Goal: Task Accomplishment & Management: Use online tool/utility

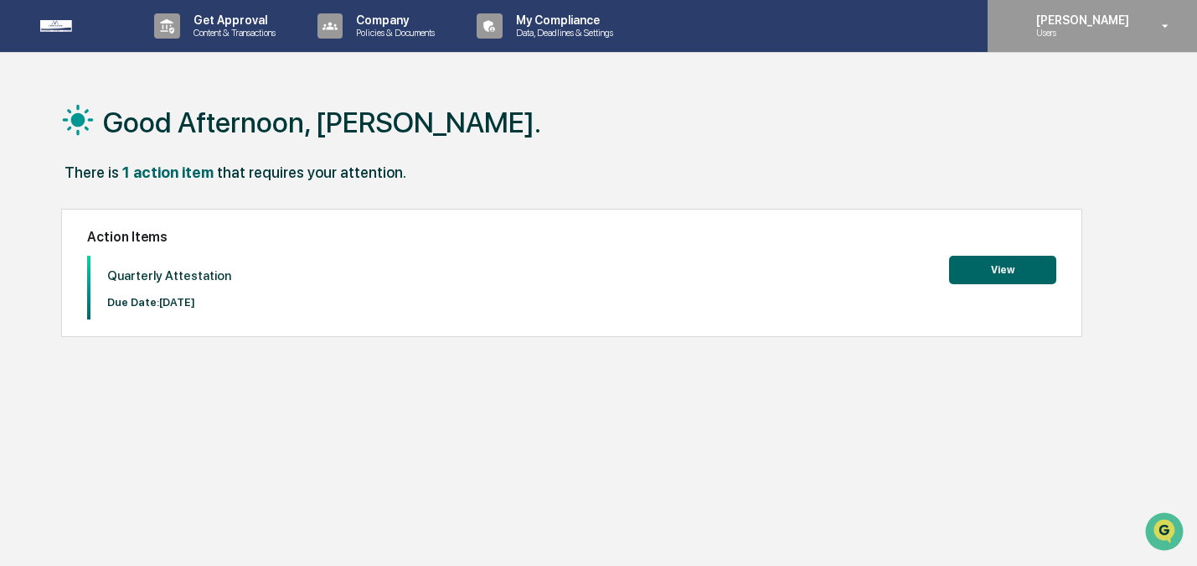
click at [1040, 17] on p "[PERSON_NAME]" at bounding box center [1080, 19] width 115 height 13
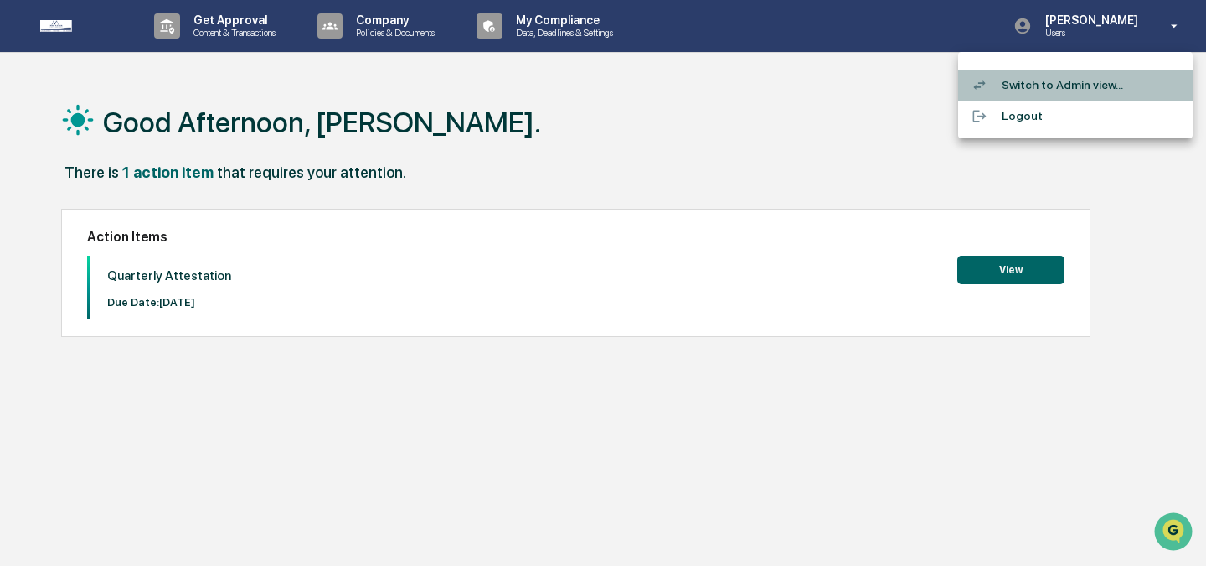
click at [1050, 93] on li "Switch to Admin view..." at bounding box center [1075, 85] width 235 height 31
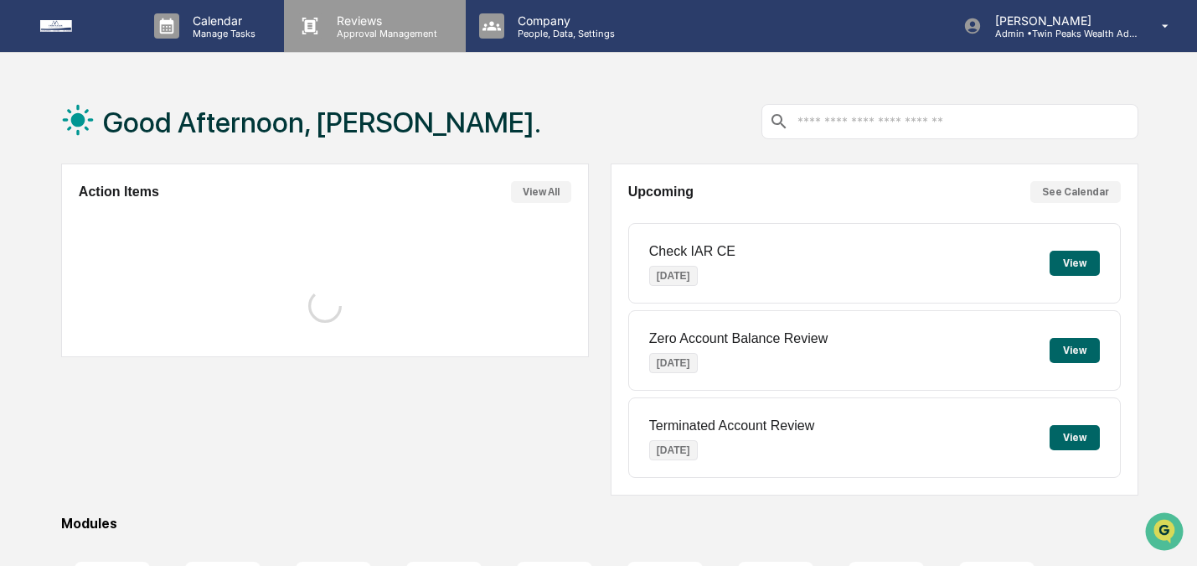
click at [359, 32] on p "Approval Management" at bounding box center [384, 34] width 122 height 12
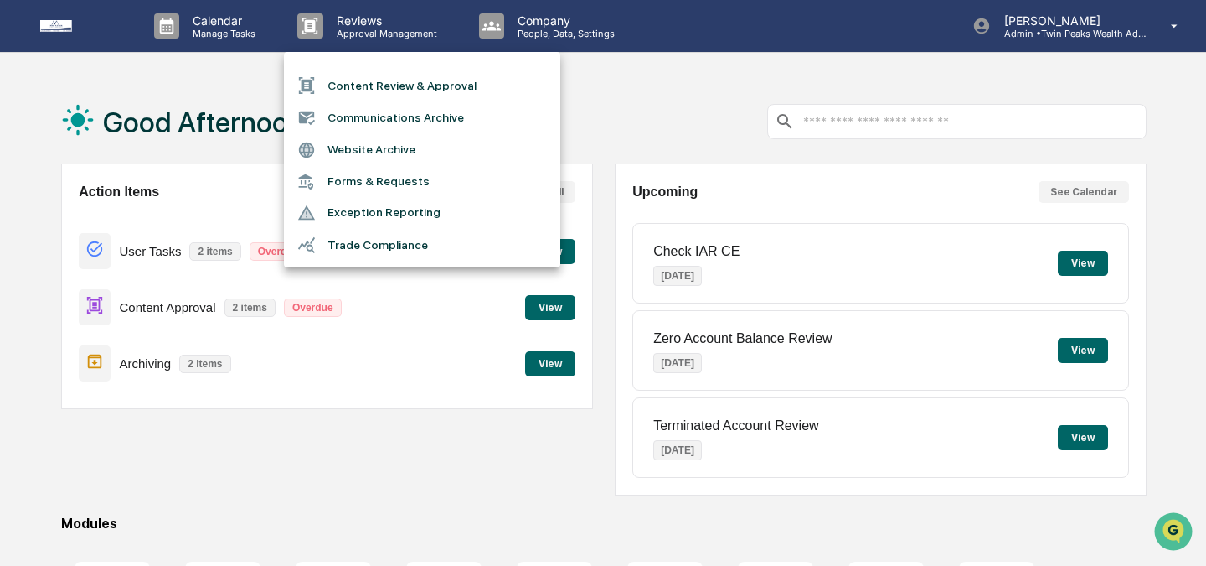
click at [363, 92] on li "Content Review & Approval" at bounding box center [422, 86] width 276 height 32
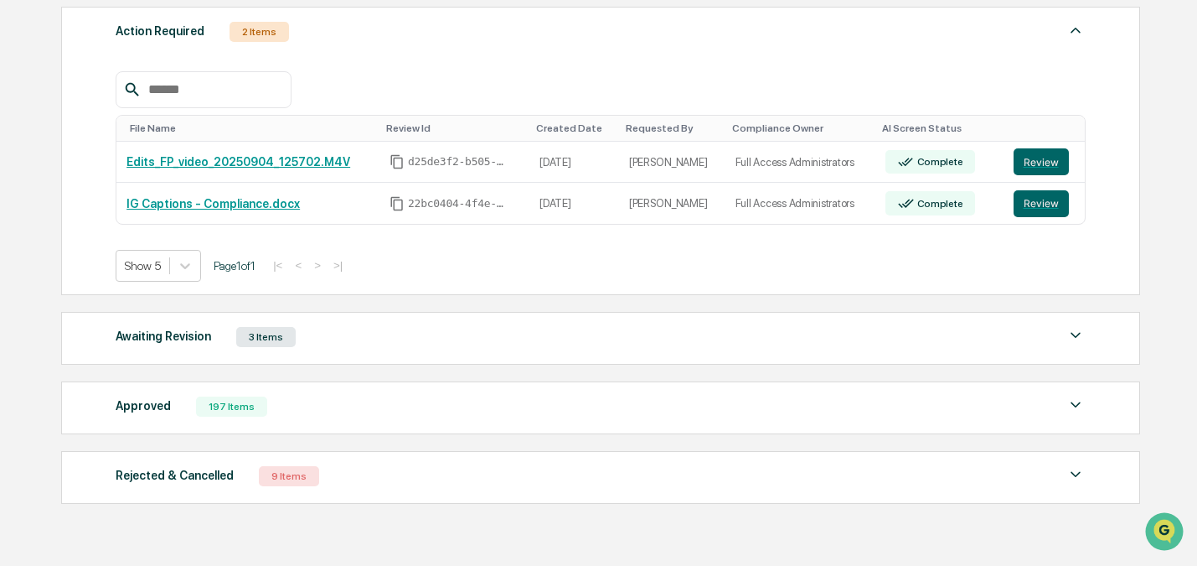
scroll to position [302, 0]
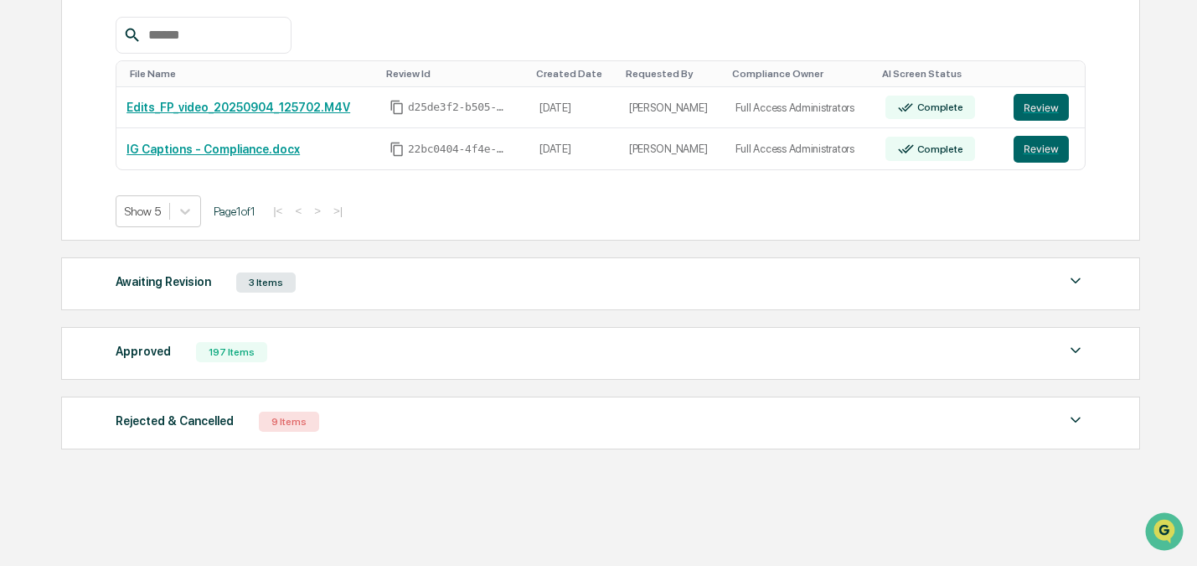
click at [168, 347] on div "Approved" at bounding box center [143, 351] width 55 height 22
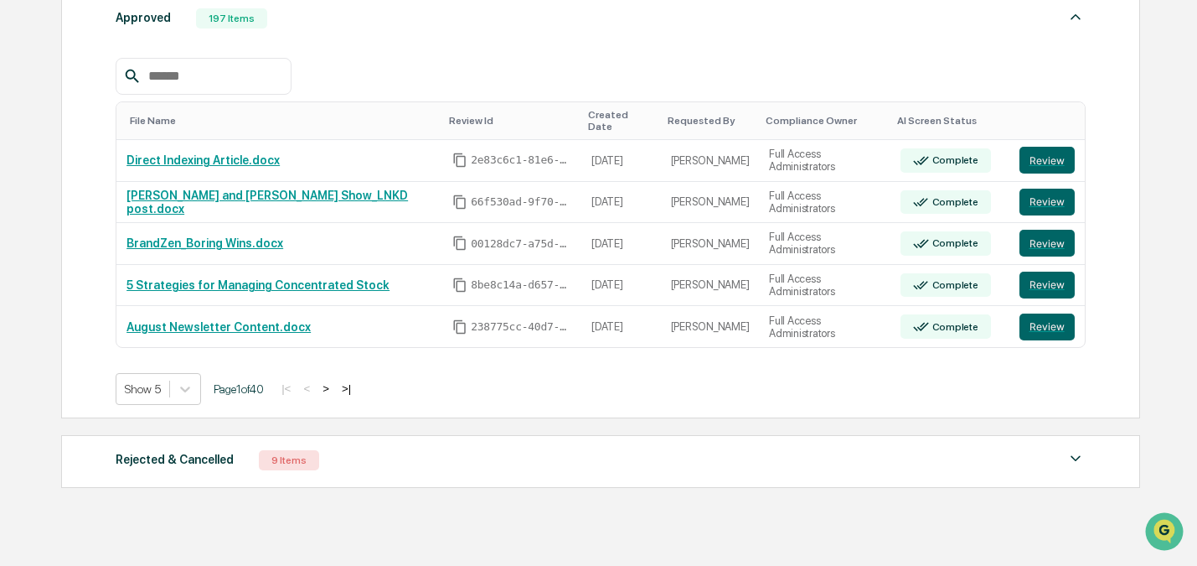
scroll to position [639, 0]
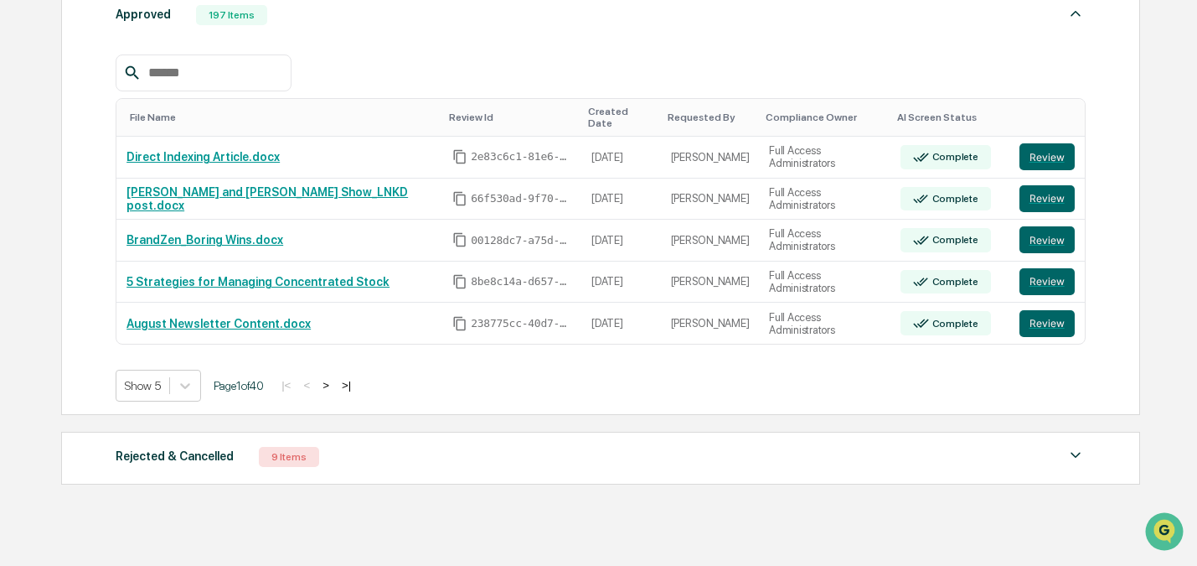
click at [334, 378] on button ">" at bounding box center [326, 385] width 17 height 14
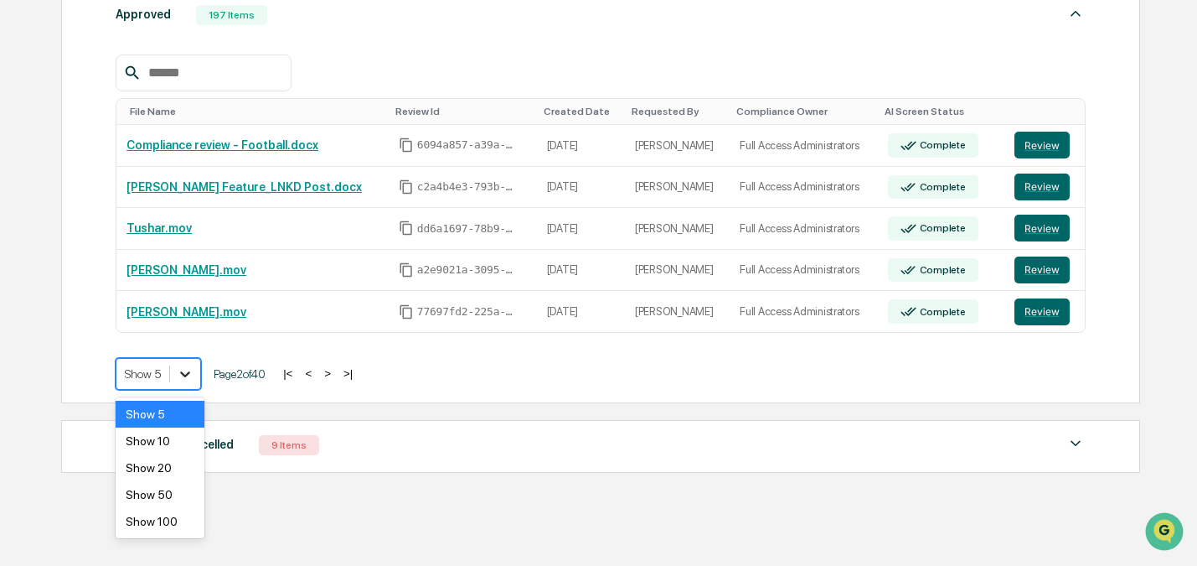
click at [185, 377] on icon at bounding box center [185, 373] width 17 height 17
click at [168, 470] on div "Show 20" at bounding box center [160, 467] width 89 height 27
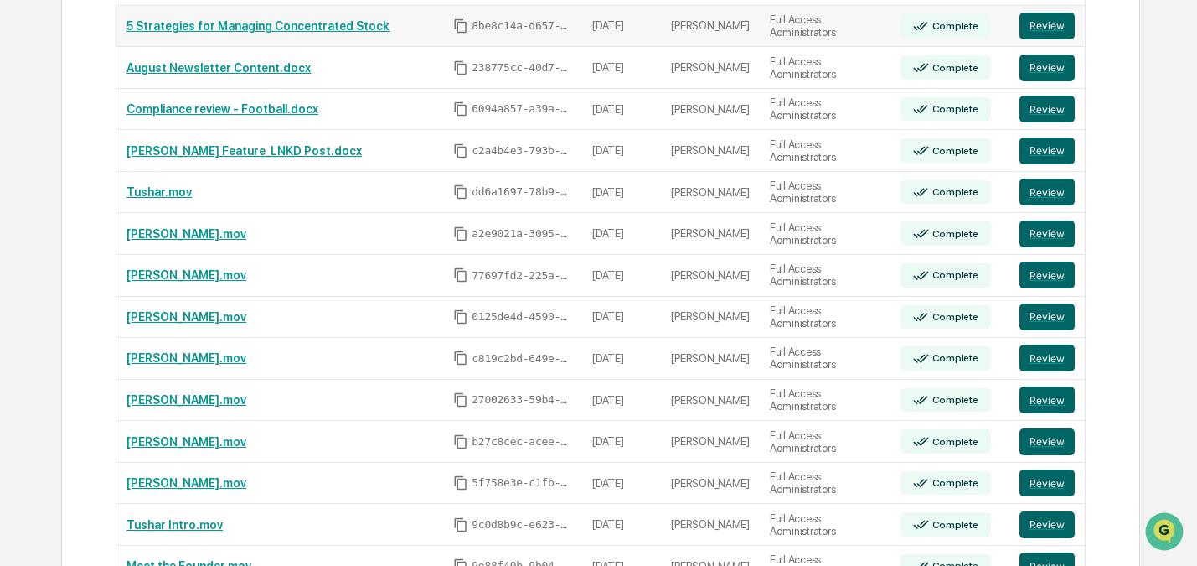
scroll to position [902, 0]
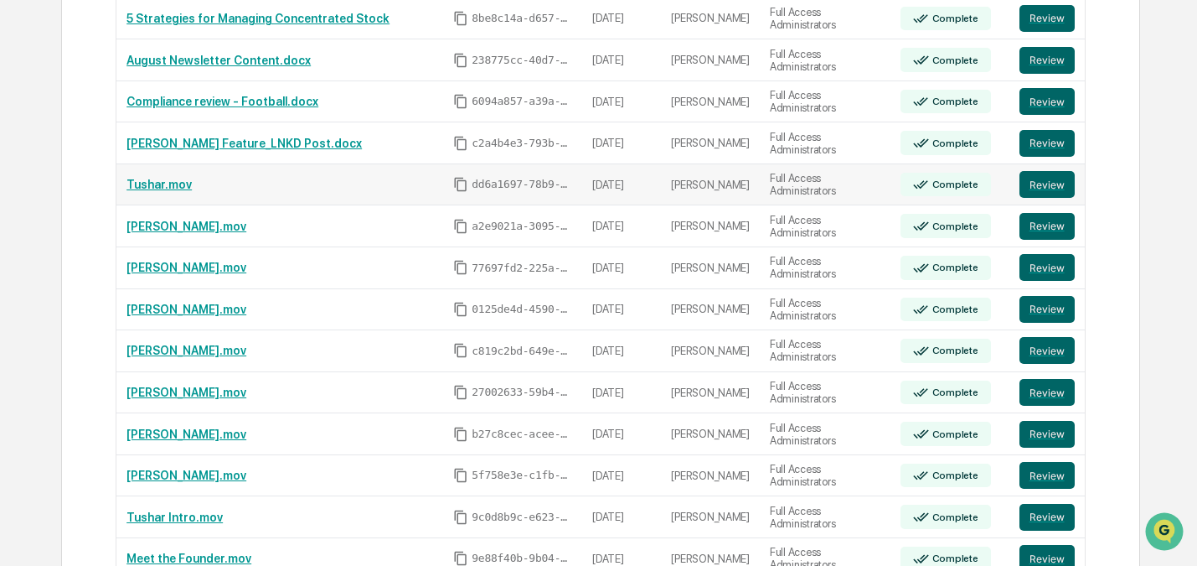
click at [177, 178] on link "Tushar.mov" at bounding box center [159, 184] width 65 height 13
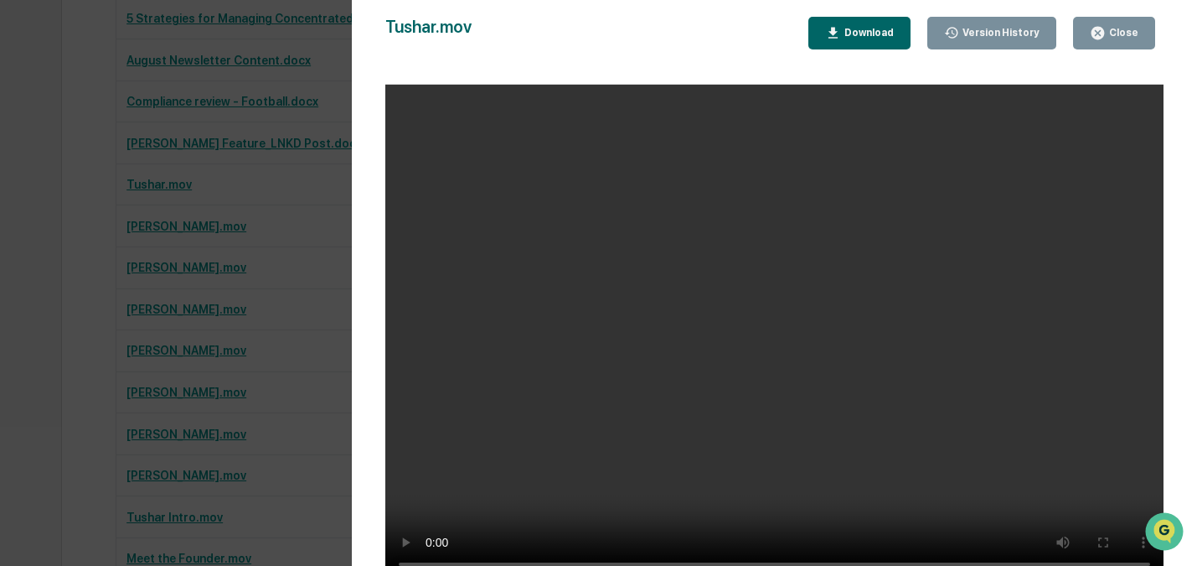
click at [715, 49] on div "Tushar.mov Close Version History Download" at bounding box center [774, 33] width 778 height 33
click at [1184, 348] on div "Version History [DATE] 06:21 PM [PERSON_NAME] [PERSON_NAME].mov Close Version H…" at bounding box center [774, 299] width 845 height 599
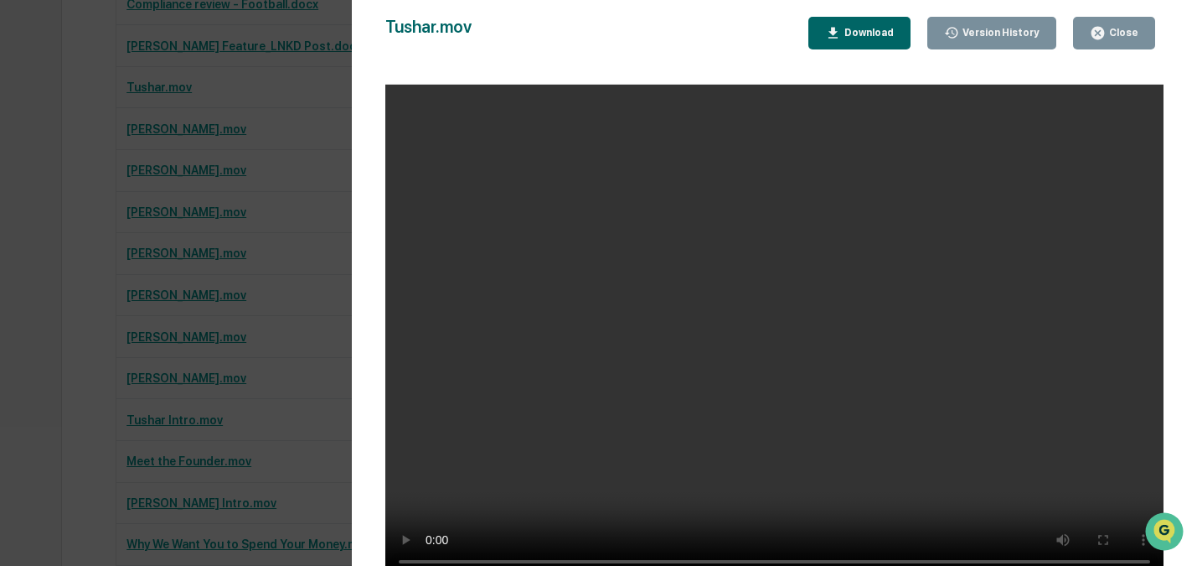
scroll to position [996, 0]
click at [1124, 28] on div "Close" at bounding box center [1122, 33] width 33 height 12
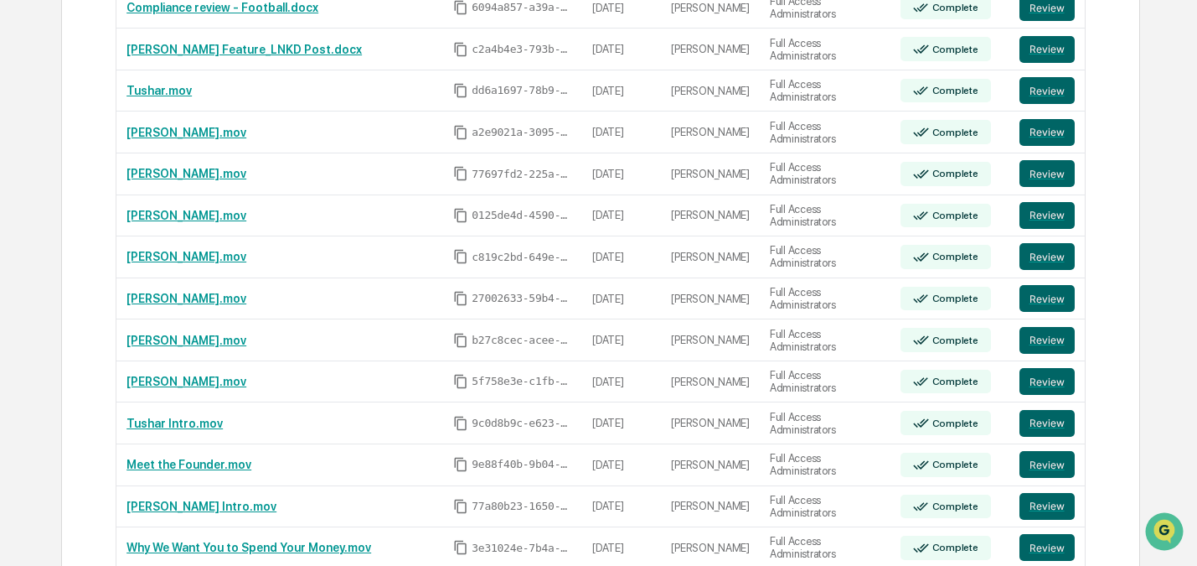
scroll to position [0, 0]
click at [142, 126] on link "[PERSON_NAME].mov" at bounding box center [187, 132] width 120 height 13
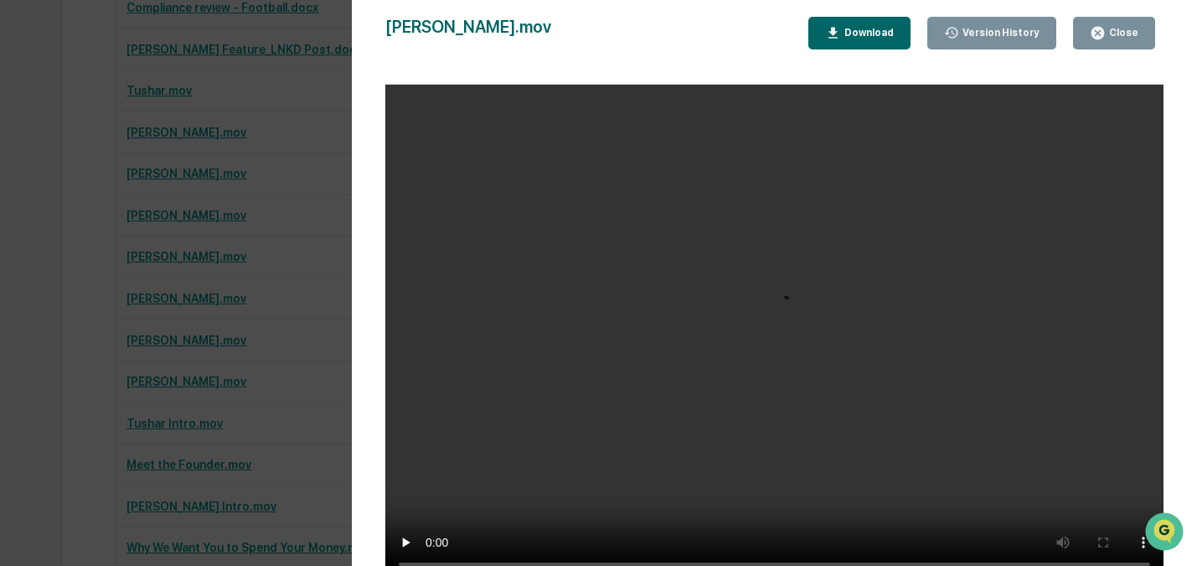
scroll to position [1020, 0]
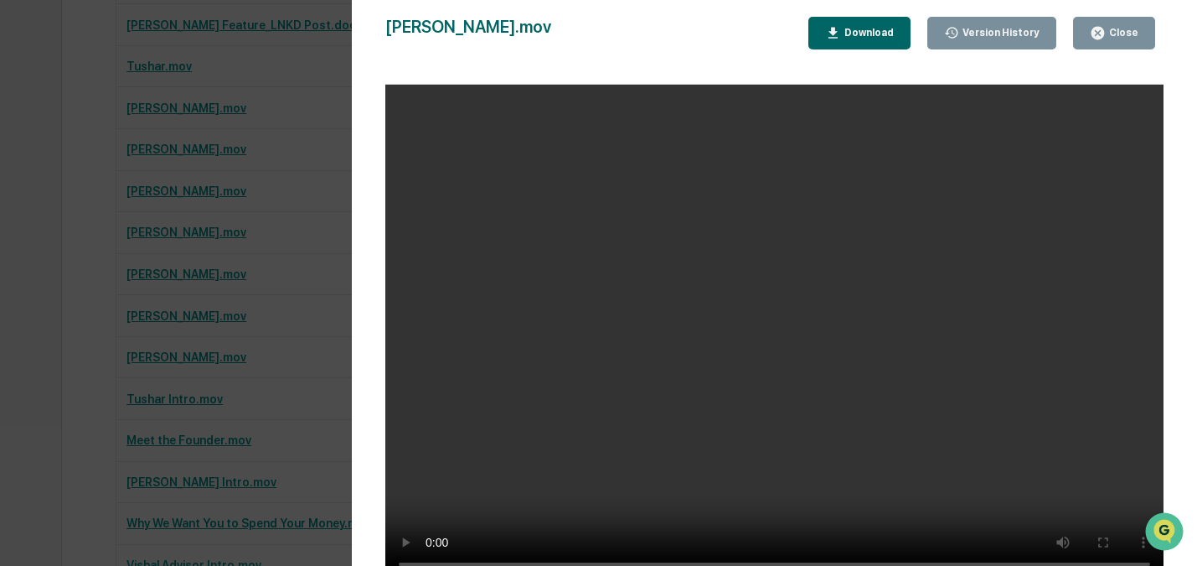
click at [657, 40] on div "[PERSON_NAME].mov Close Version History Download" at bounding box center [774, 33] width 778 height 33
click at [1118, 42] on button "Close" at bounding box center [1114, 33] width 82 height 33
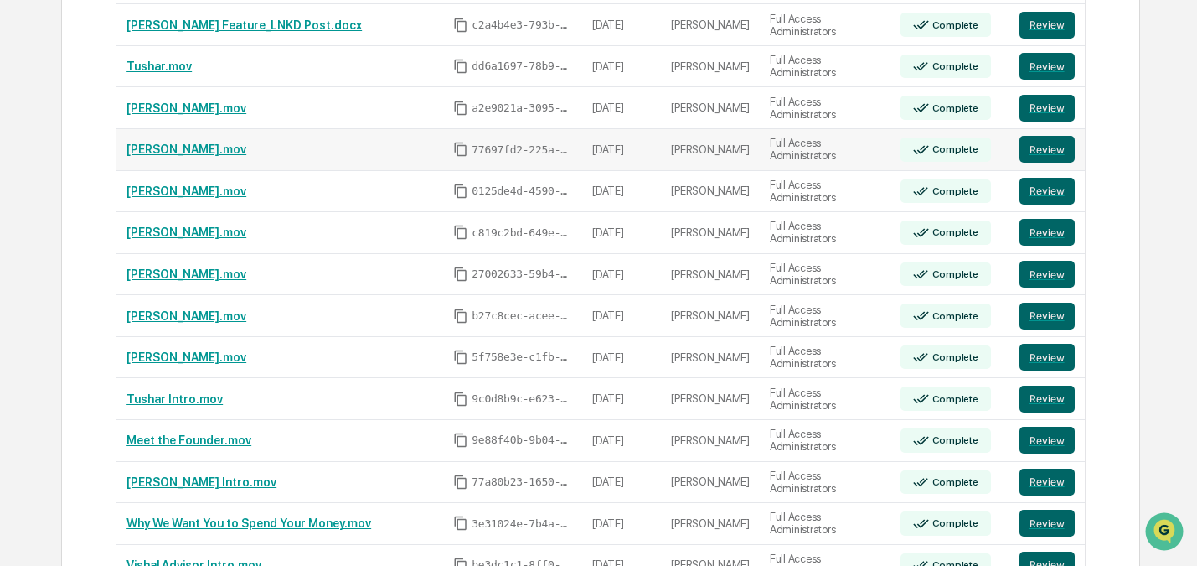
click at [158, 142] on link "[PERSON_NAME].mov" at bounding box center [187, 148] width 120 height 13
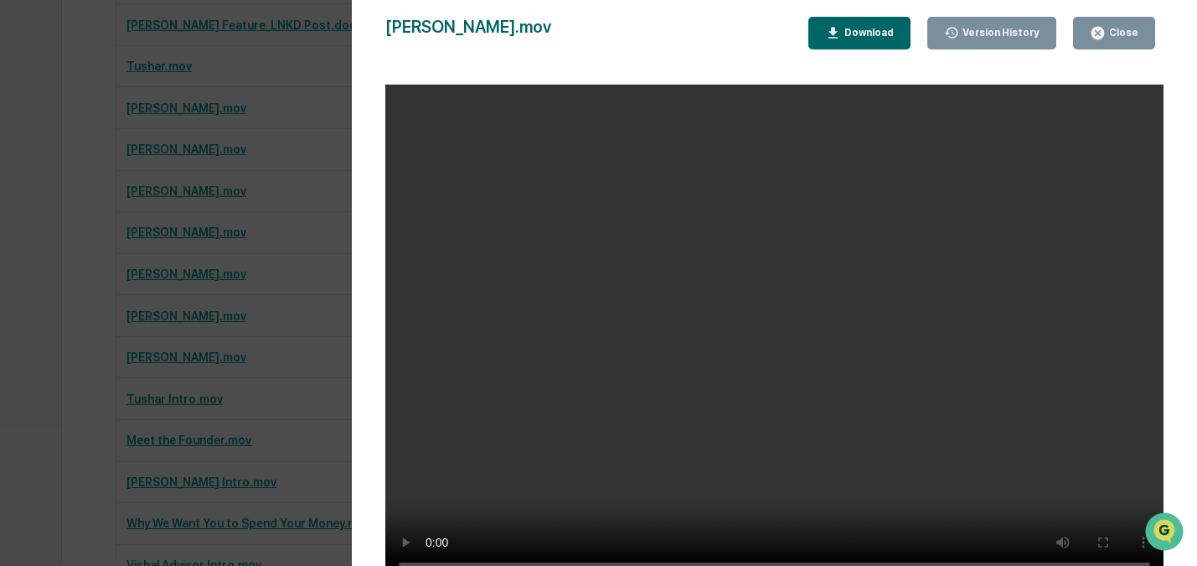
click at [707, 40] on div "[PERSON_NAME].mov Close Version History Download" at bounding box center [774, 33] width 778 height 33
click at [1178, 50] on div "Version History [DATE] 06:20 PM [PERSON_NAME] [PERSON_NAME].mov Close Version H…" at bounding box center [774, 299] width 845 height 599
click at [1138, 41] on button "Close" at bounding box center [1114, 33] width 82 height 33
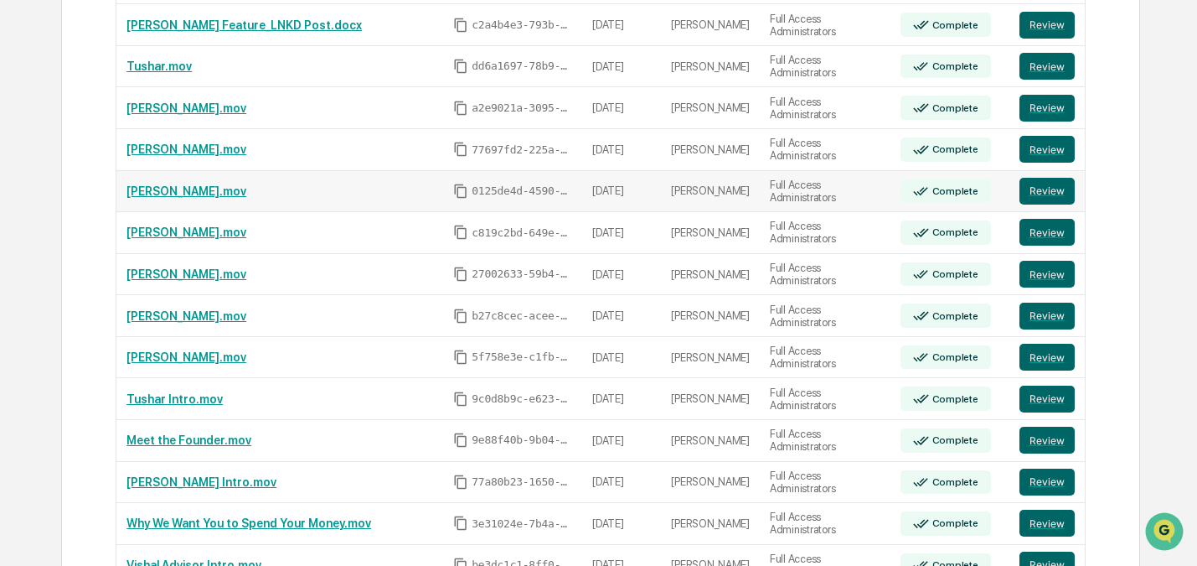
click at [151, 184] on link "[PERSON_NAME].mov" at bounding box center [187, 190] width 120 height 13
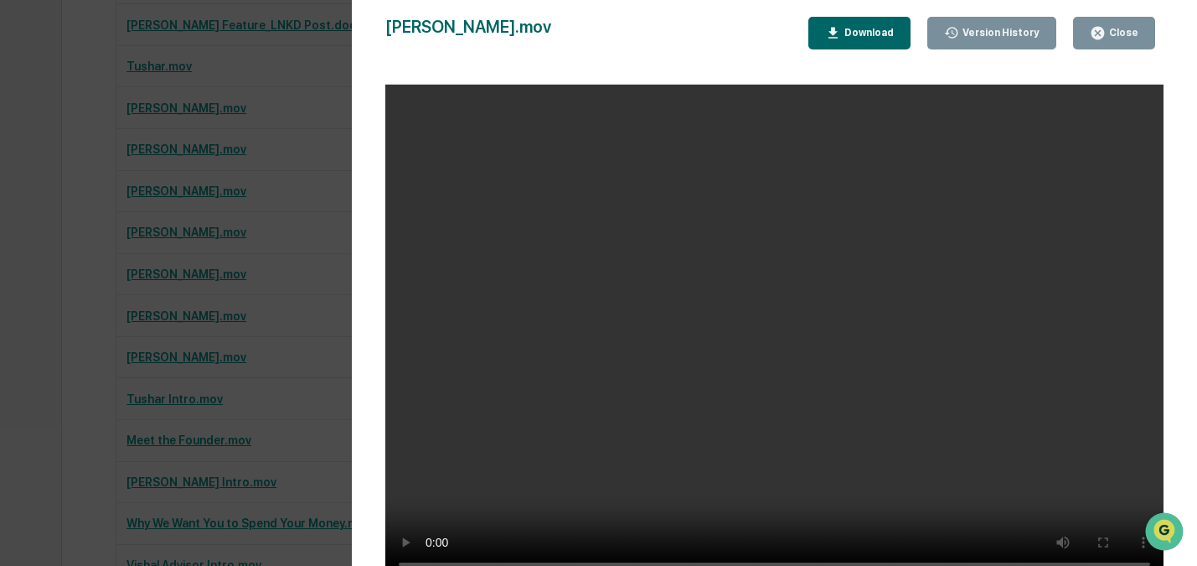
click at [717, 48] on div "[PERSON_NAME].mov Close Version History Download" at bounding box center [774, 33] width 778 height 33
click at [1171, 39] on div "Version History [DATE] 06:20 PM [PERSON_NAME] [PERSON_NAME].mov Close Version H…" at bounding box center [774, 299] width 845 height 599
click at [1111, 30] on div "Close" at bounding box center [1122, 33] width 33 height 12
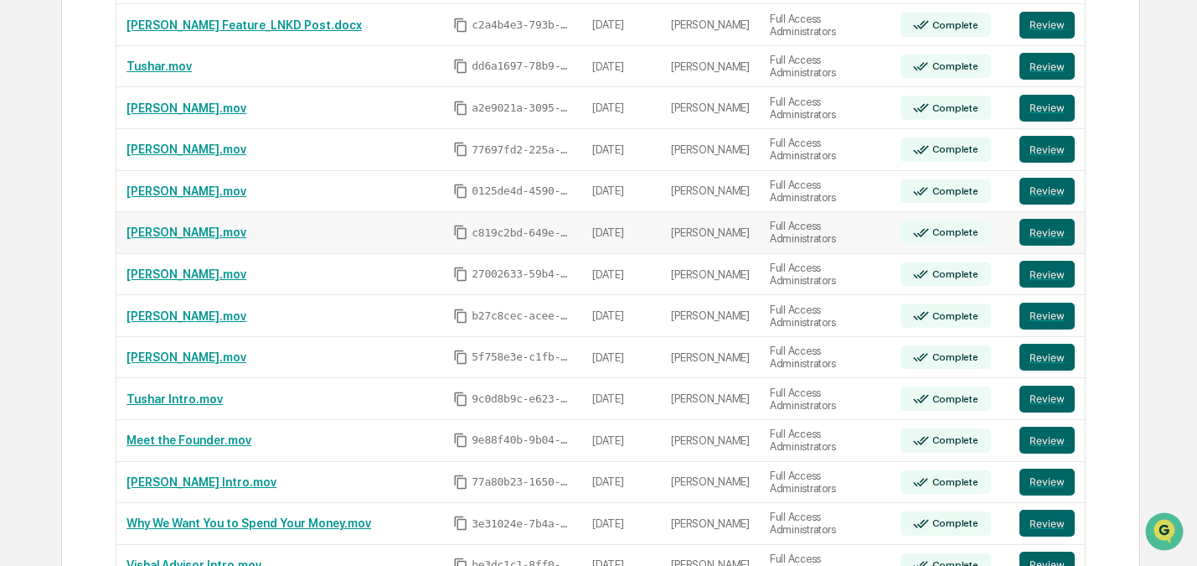
click at [141, 230] on td "[PERSON_NAME].mov" at bounding box center [279, 233] width 327 height 42
click at [140, 225] on link "[PERSON_NAME].mov" at bounding box center [187, 231] width 120 height 13
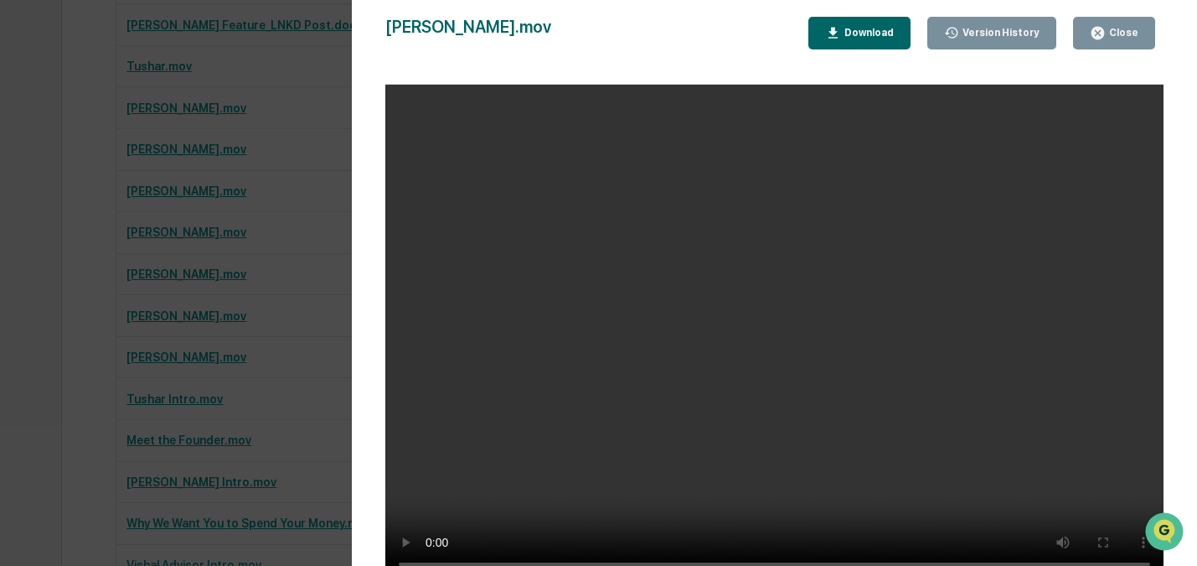
click at [1189, 94] on div "Version History [DATE] 06:19 PM [PERSON_NAME] [PERSON_NAME].mov Close Version H…" at bounding box center [774, 299] width 845 height 599
click at [1180, 64] on div "Version History [DATE] 06:19 PM [PERSON_NAME] [PERSON_NAME].mov Close Version H…" at bounding box center [774, 299] width 845 height 599
click at [1128, 28] on div "Close" at bounding box center [1122, 33] width 33 height 12
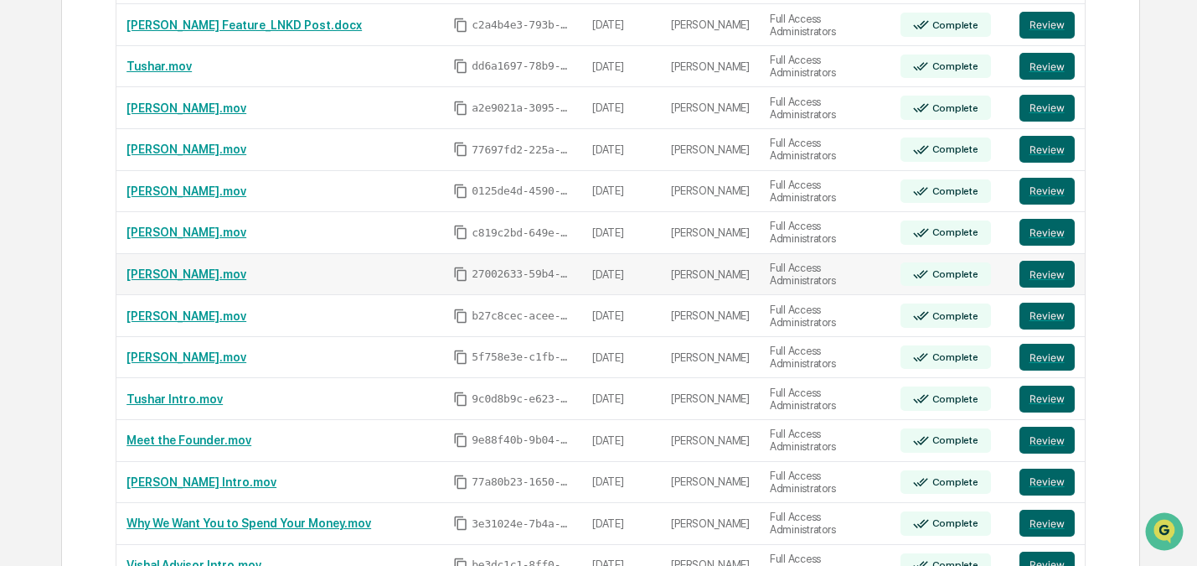
click at [159, 267] on link "[PERSON_NAME].mov" at bounding box center [187, 273] width 120 height 13
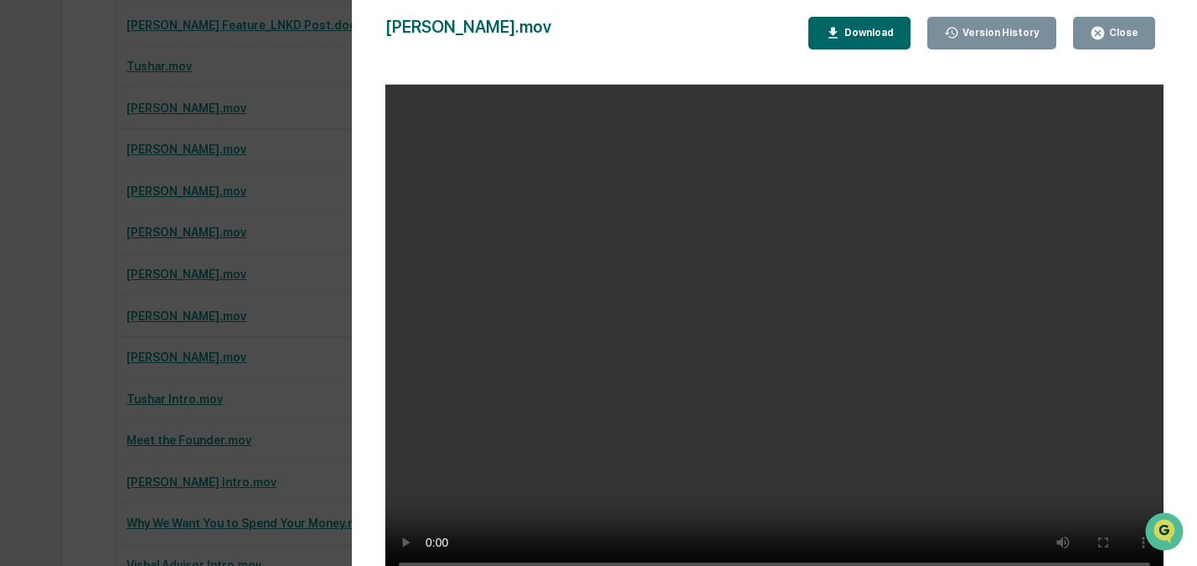
click at [1187, 118] on div "Version History [DATE] 06:19 PM [PERSON_NAME] [PERSON_NAME].mov Close Version H…" at bounding box center [774, 299] width 845 height 599
click at [1110, 31] on div "Close" at bounding box center [1122, 33] width 33 height 12
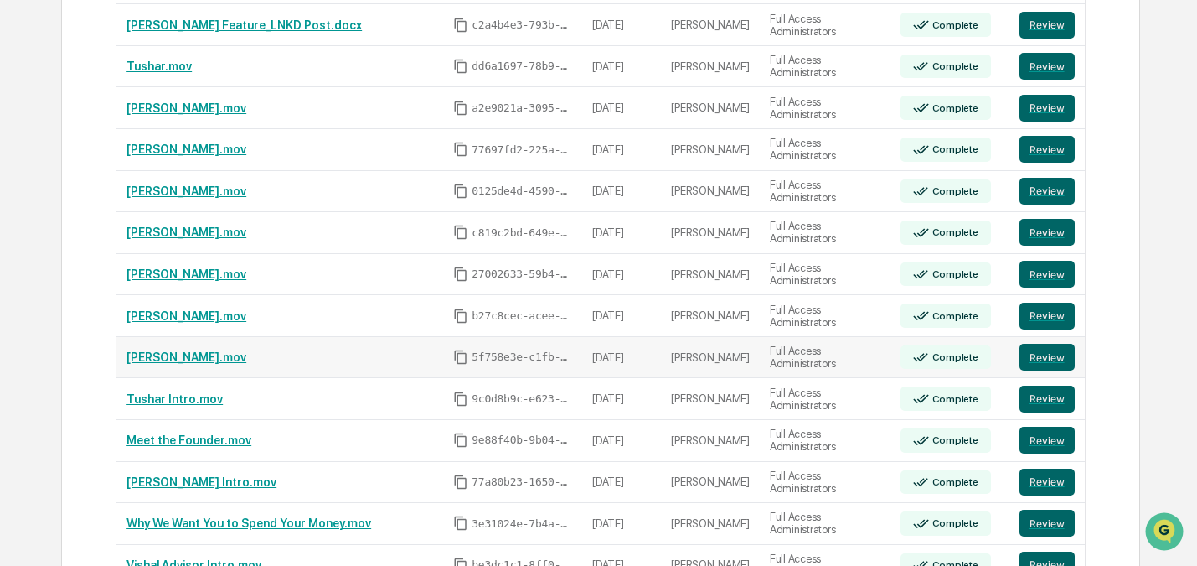
click at [142, 350] on link "[PERSON_NAME].mov" at bounding box center [187, 356] width 120 height 13
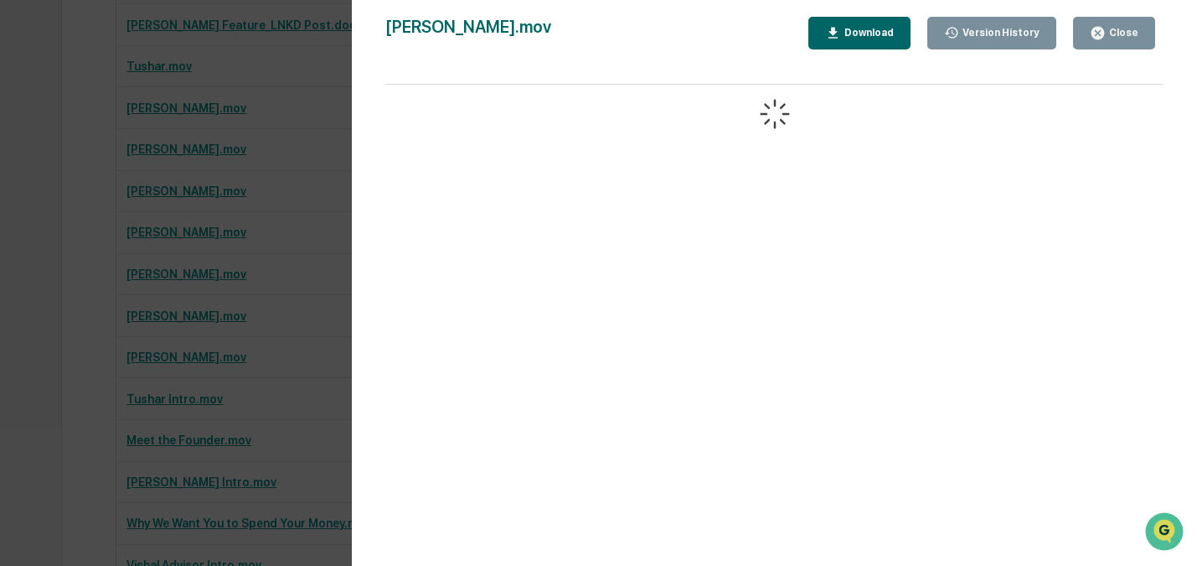
click at [1121, 23] on button "Close" at bounding box center [1114, 33] width 82 height 33
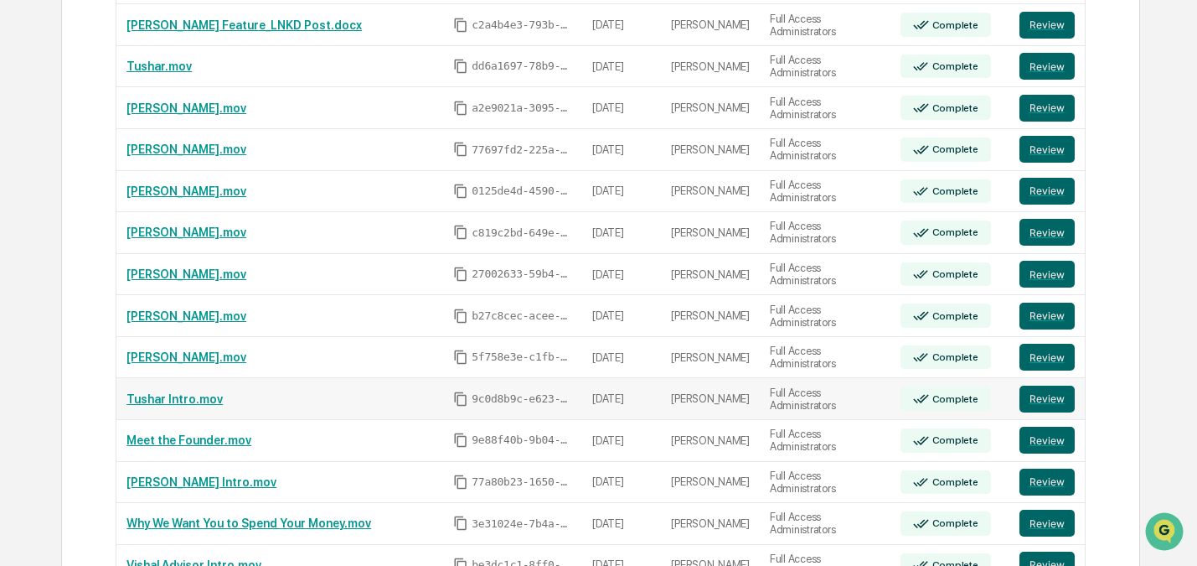
click at [187, 392] on link "Tushar Intro.mov" at bounding box center [175, 398] width 96 height 13
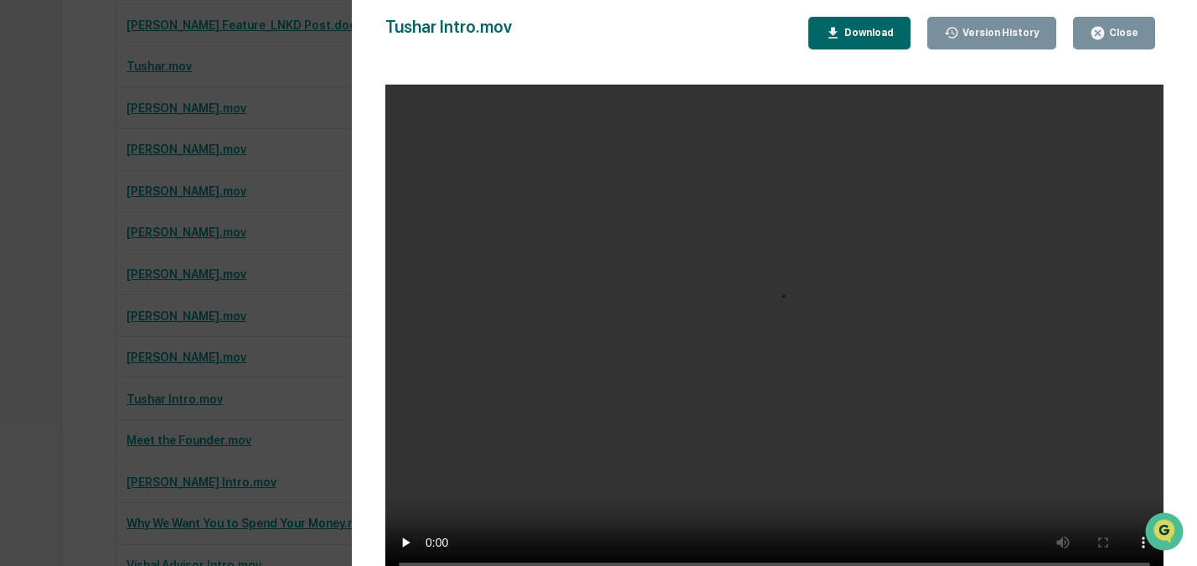
scroll to position [1045, 0]
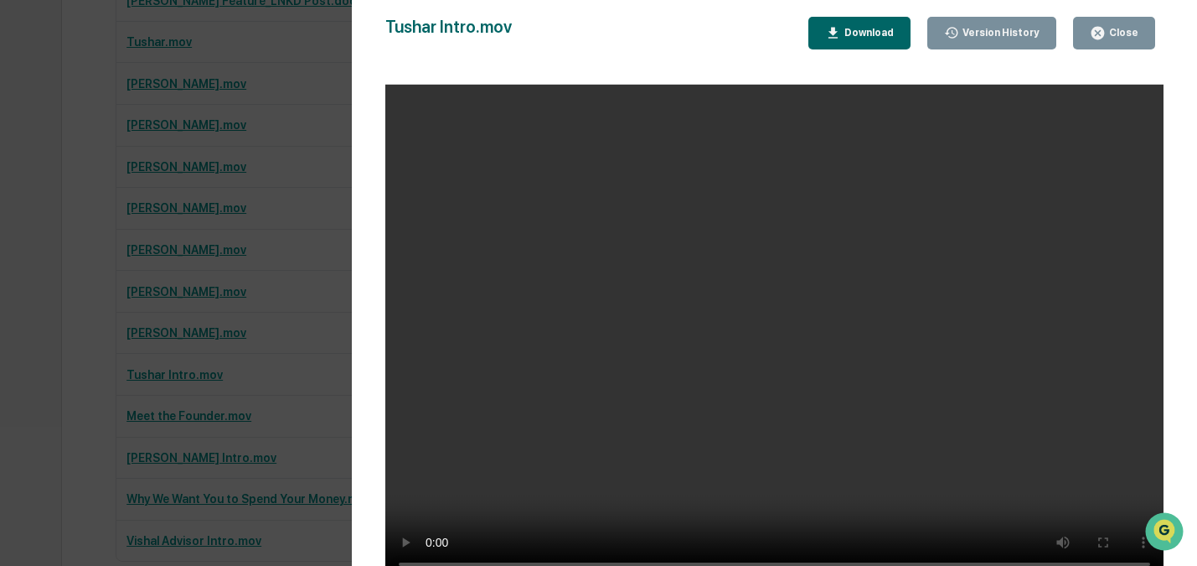
click at [1188, 71] on div "Version History [DATE] 06:17 PM [PERSON_NAME] [PERSON_NAME] Intro.mov Close Ver…" at bounding box center [774, 299] width 845 height 599
click at [1113, 34] on div "Close" at bounding box center [1122, 33] width 33 height 12
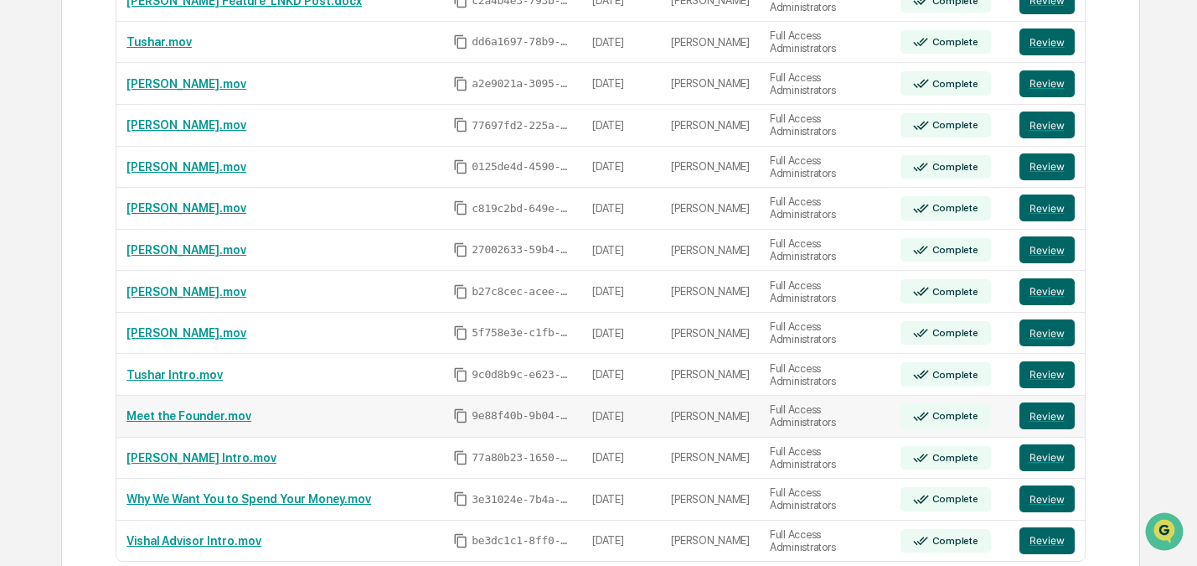
click at [183, 409] on link "Meet the Founder.mov" at bounding box center [189, 415] width 125 height 13
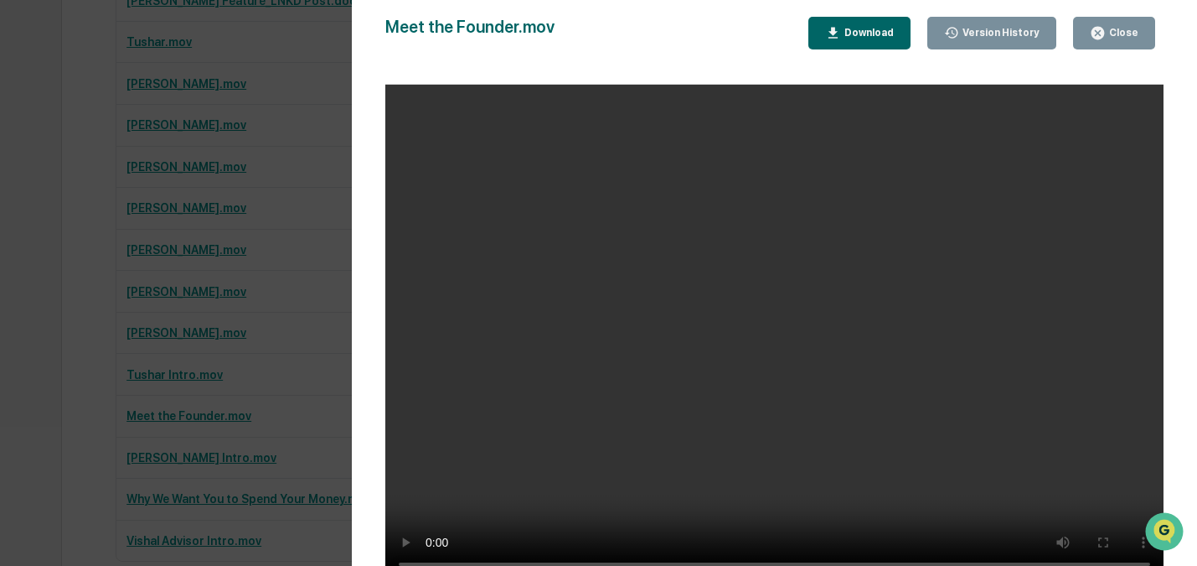
click at [1185, 160] on div "Version History [DATE] 06:17 PM [PERSON_NAME] Meet the Founder.mov Close Versio…" at bounding box center [774, 299] width 845 height 599
click at [1100, 18] on button "Close" at bounding box center [1114, 33] width 82 height 33
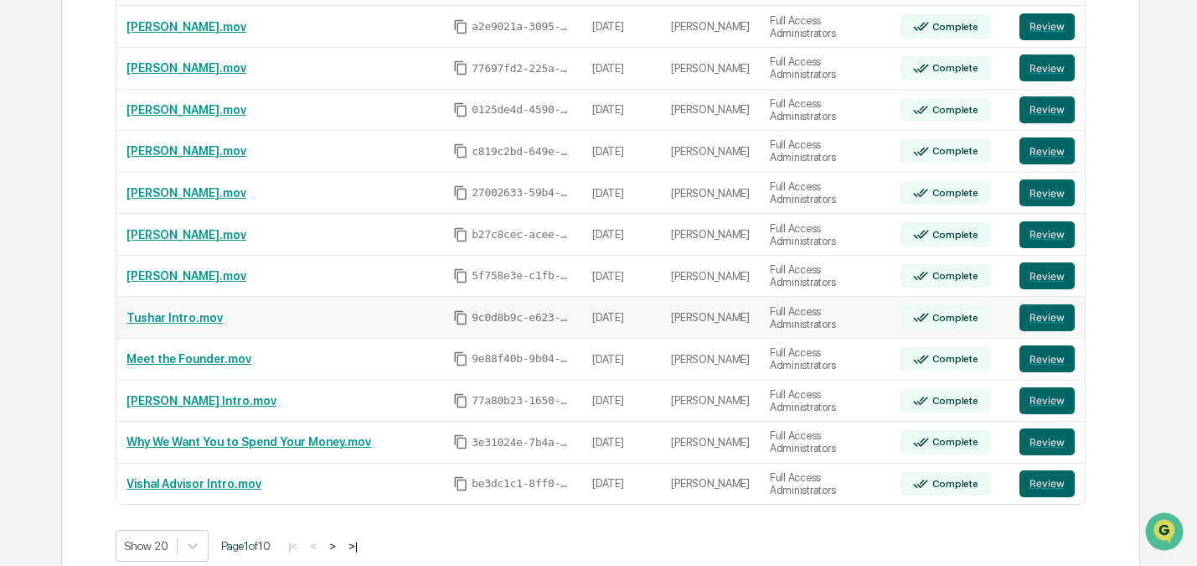
scroll to position [1166, 0]
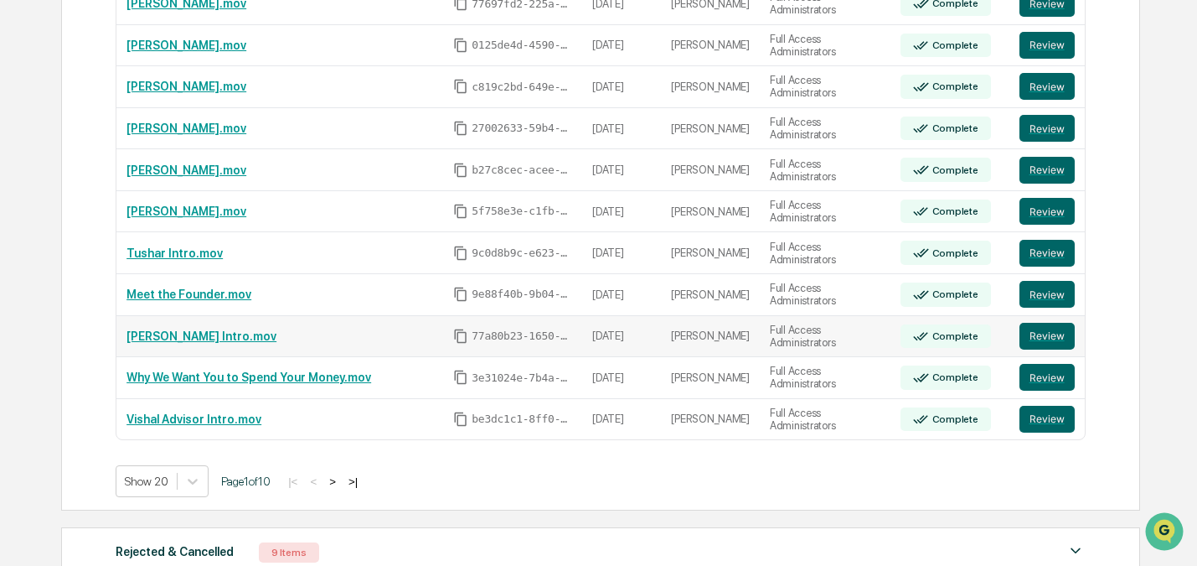
click at [168, 329] on link "[PERSON_NAME] Intro.mov" at bounding box center [202, 335] width 150 height 13
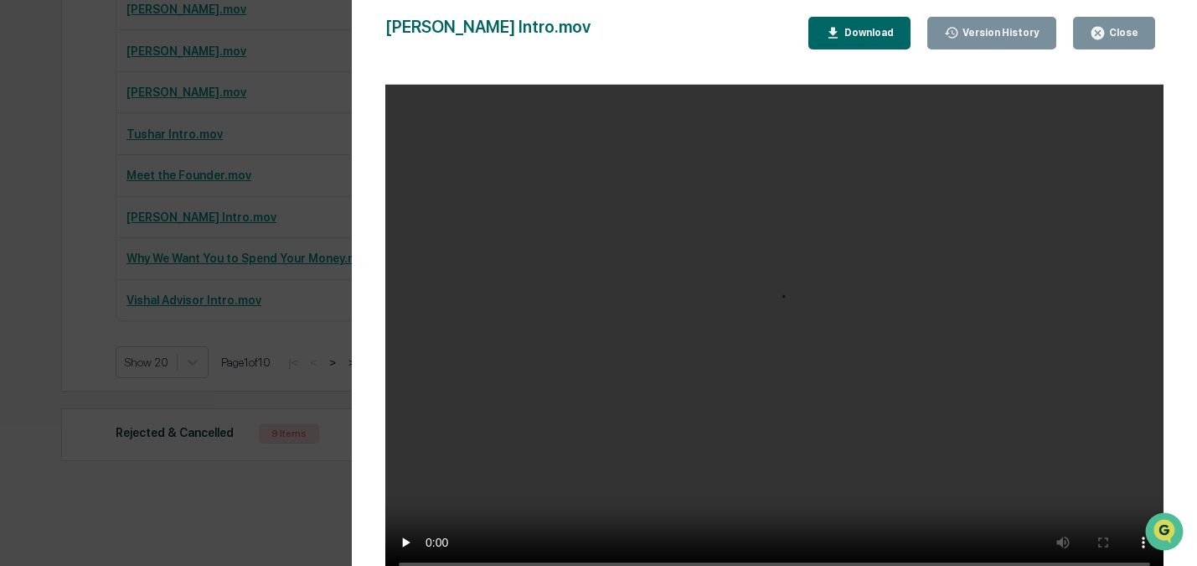
scroll to position [1286, 0]
click at [369, 46] on div "Version History [DATE] 06:16 PM [PERSON_NAME] [PERSON_NAME] Intro.mov Close Ver…" at bounding box center [774, 299] width 845 height 599
click at [1114, 35] on div "Close" at bounding box center [1122, 33] width 33 height 12
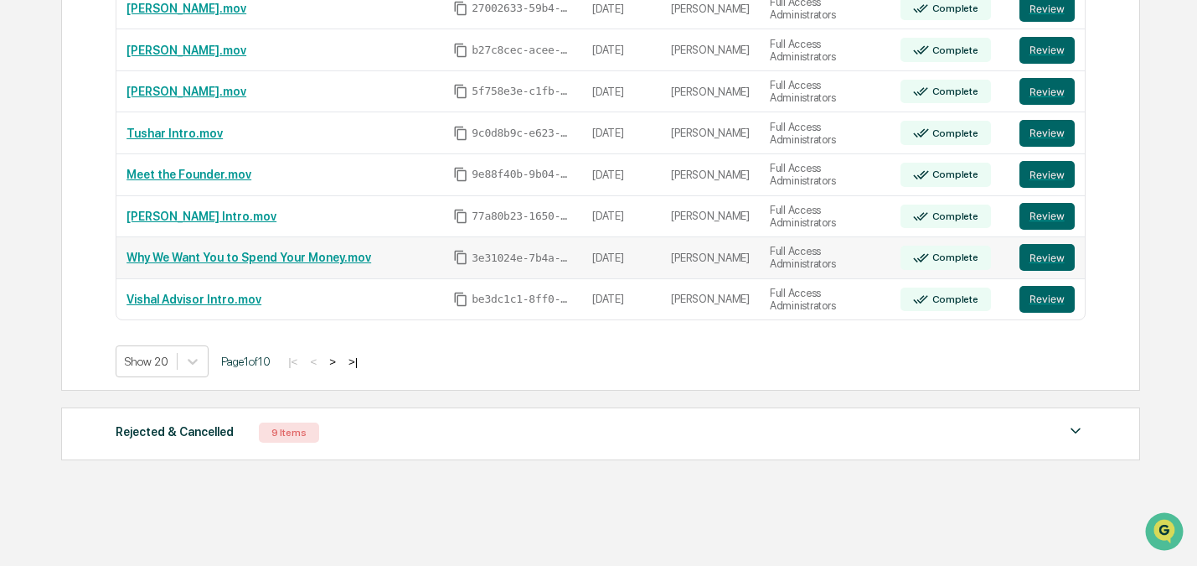
click at [194, 250] on link "Why We Want You to Spend Your Money.mov" at bounding box center [249, 256] width 245 height 13
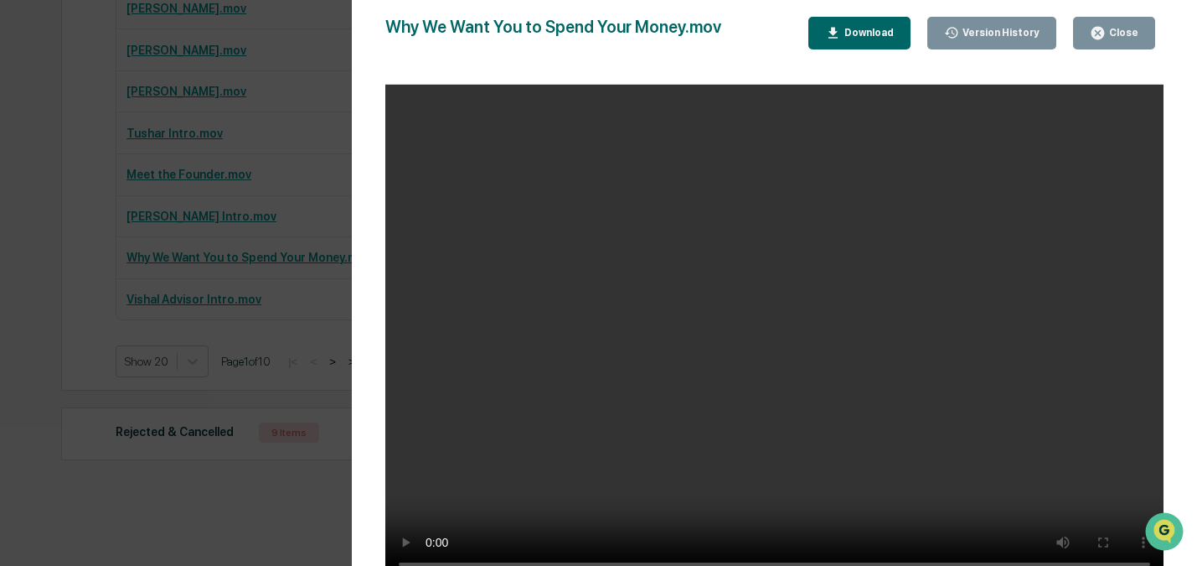
click at [752, 20] on div "Why We Want You to Spend Your Money.mov Close Version History Download" at bounding box center [774, 33] width 778 height 33
click at [1134, 39] on div "Close" at bounding box center [1114, 33] width 49 height 16
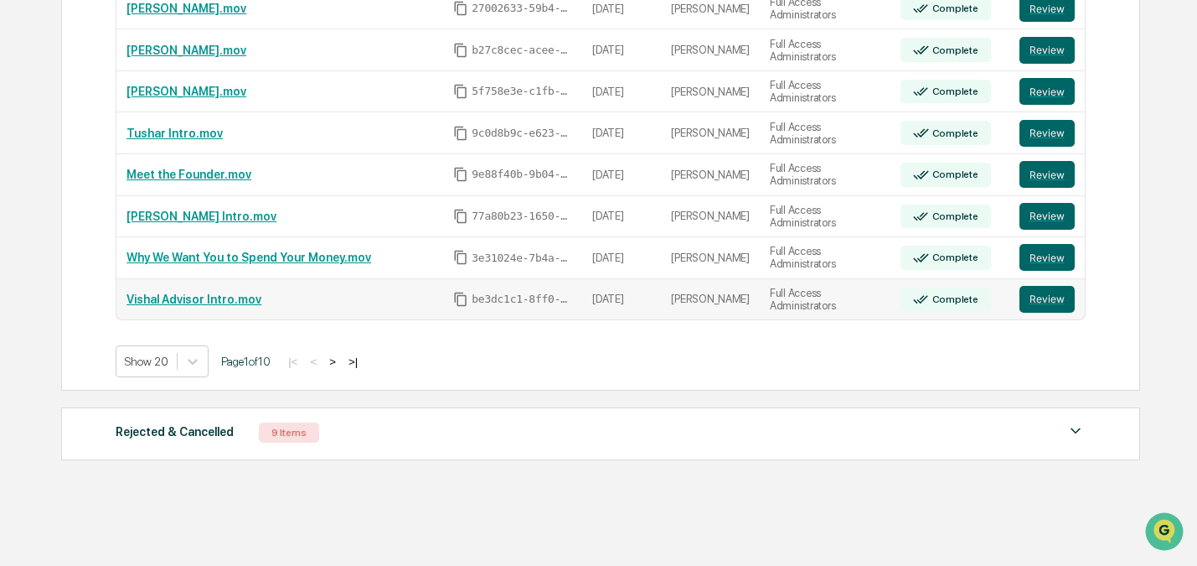
click at [177, 292] on link "Vishal Advisor Intro.mov" at bounding box center [194, 298] width 135 height 13
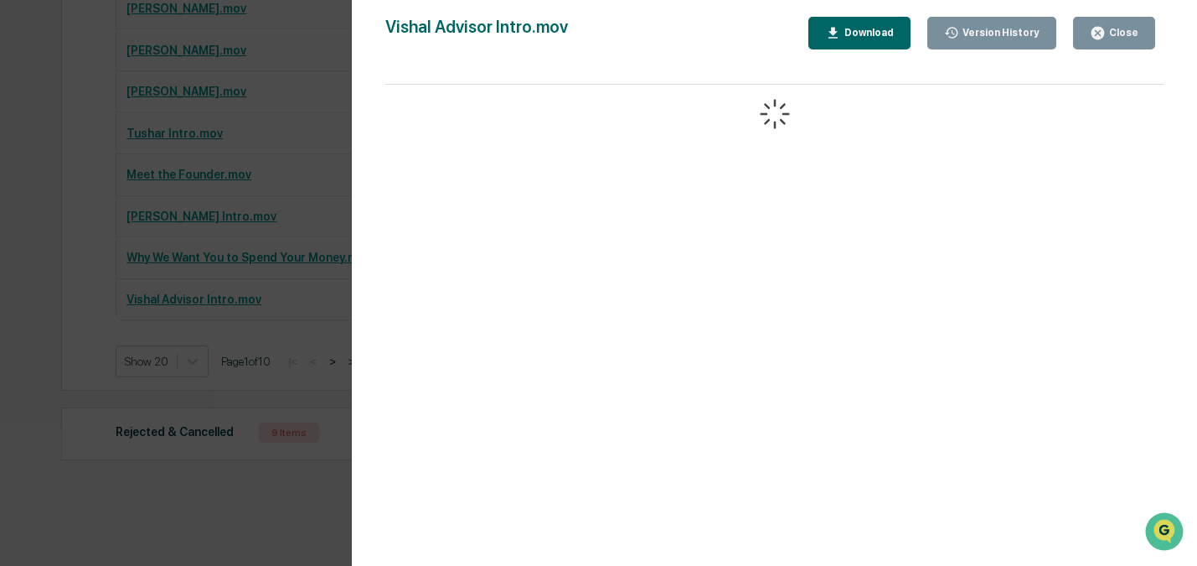
click at [371, 55] on div "Version History [DATE] 06:15 PM [PERSON_NAME] Vishal Advisor Intro.mov Close Ve…" at bounding box center [774, 299] width 845 height 599
click at [366, 48] on div "Version History [DATE] 06:15 PM [PERSON_NAME] Vishal Advisor Intro.mov Close Ve…" at bounding box center [774, 299] width 845 height 599
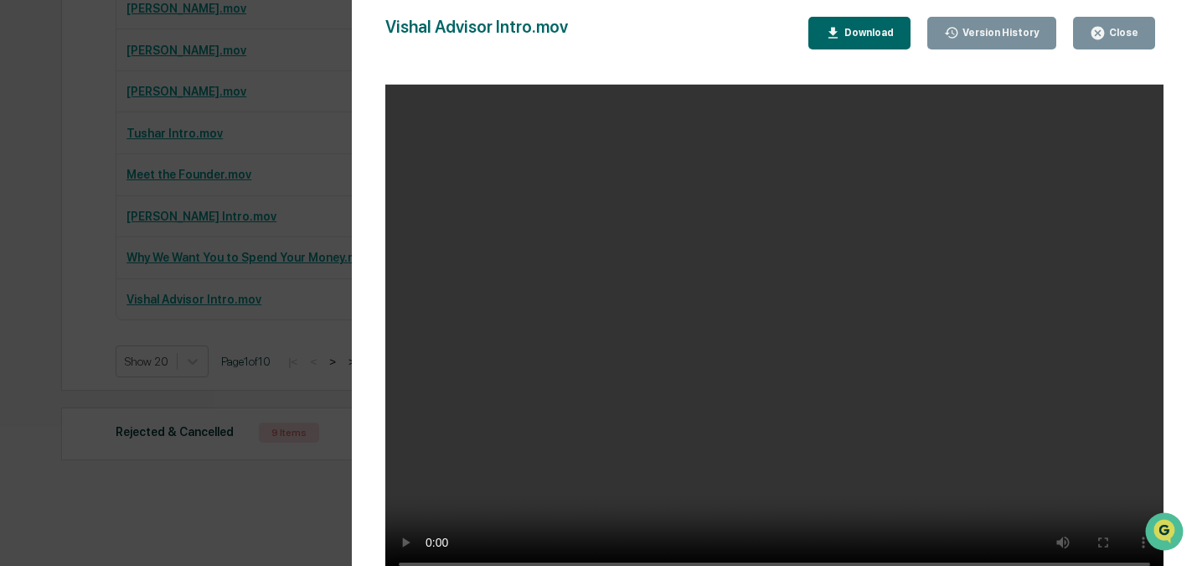
click at [1191, 96] on div "Version History [DATE] 06:15 PM [PERSON_NAME] Vishal Advisor Intro.mov Close Ve…" at bounding box center [774, 299] width 845 height 599
click at [1181, 81] on div "Version History [DATE] 06:15 PM [PERSON_NAME] Vishal Advisor Intro.mov Close Ve…" at bounding box center [774, 299] width 845 height 599
click at [1134, 45] on button "Close" at bounding box center [1114, 33] width 82 height 33
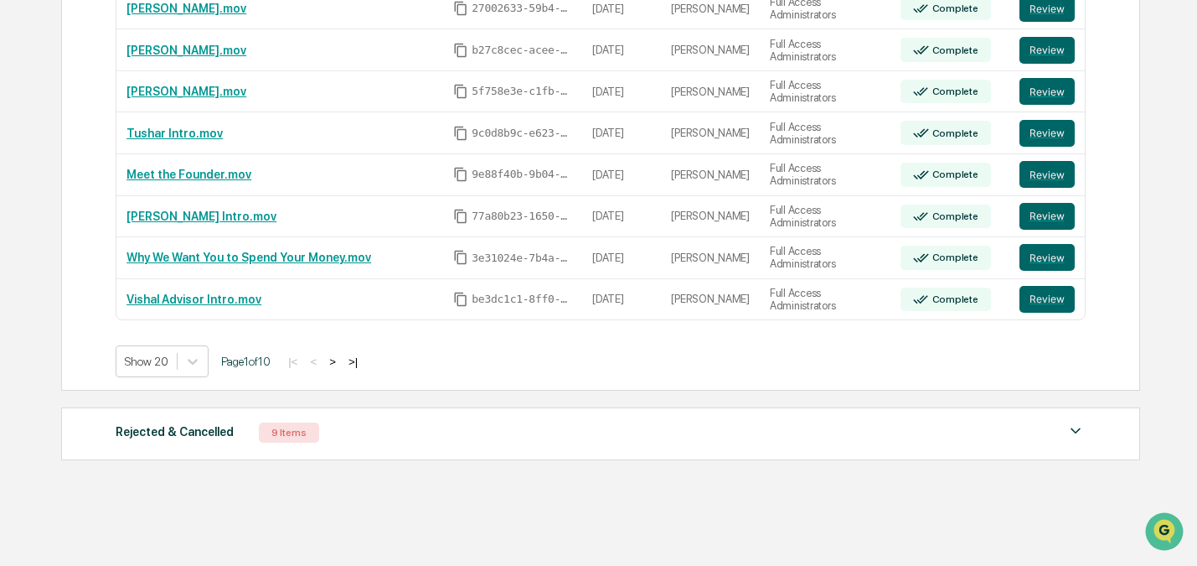
click at [341, 354] on button ">" at bounding box center [332, 361] width 17 height 14
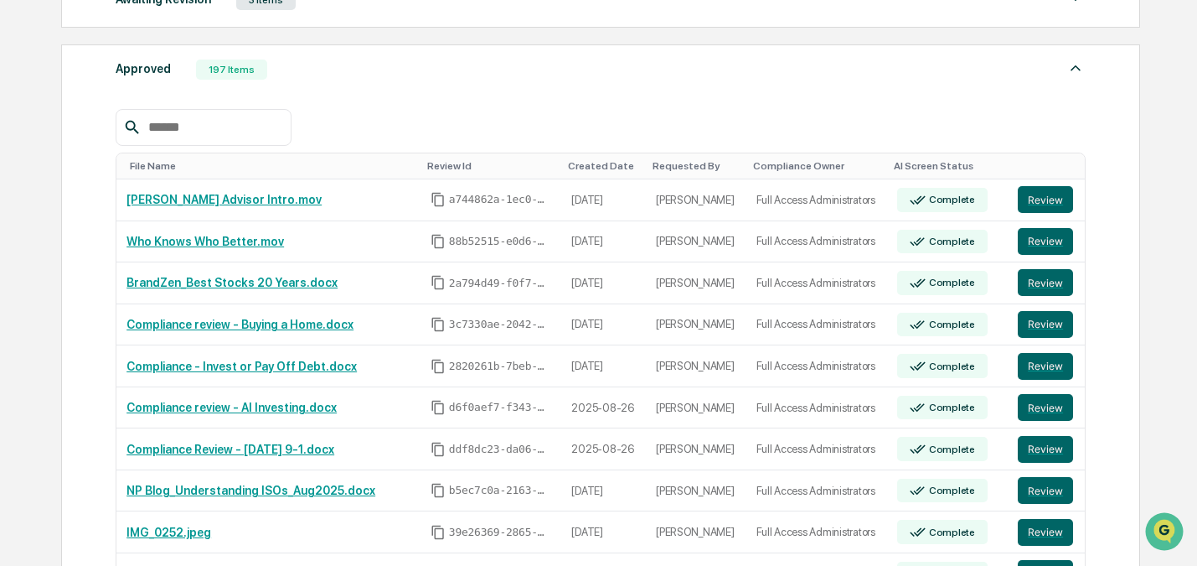
scroll to position [599, 0]
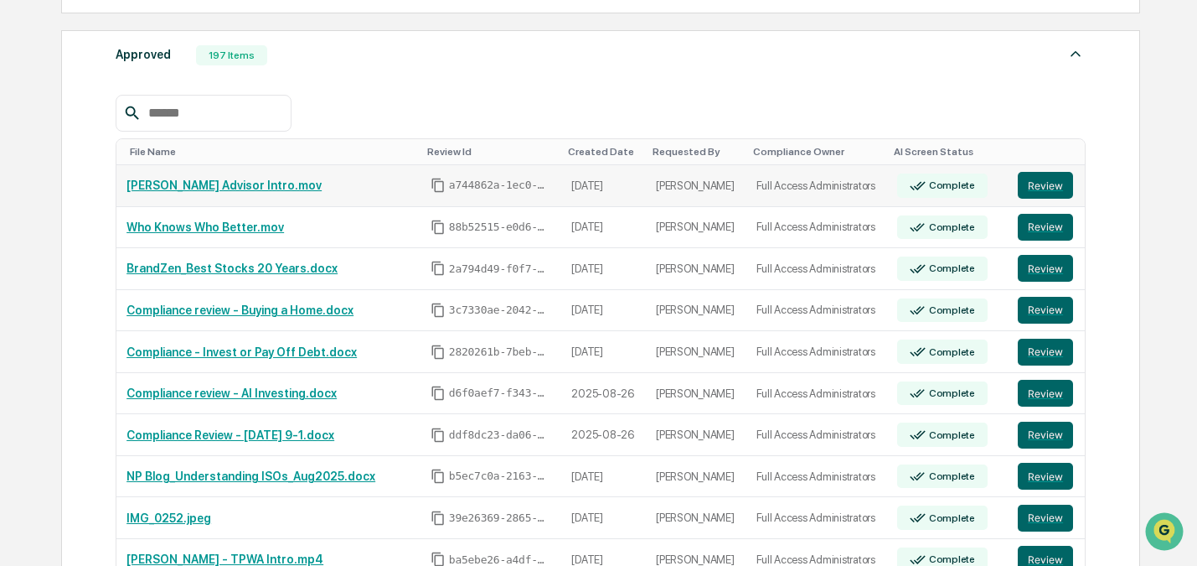
click at [200, 187] on link "[PERSON_NAME] Advisor Intro.mov" at bounding box center [224, 184] width 195 height 13
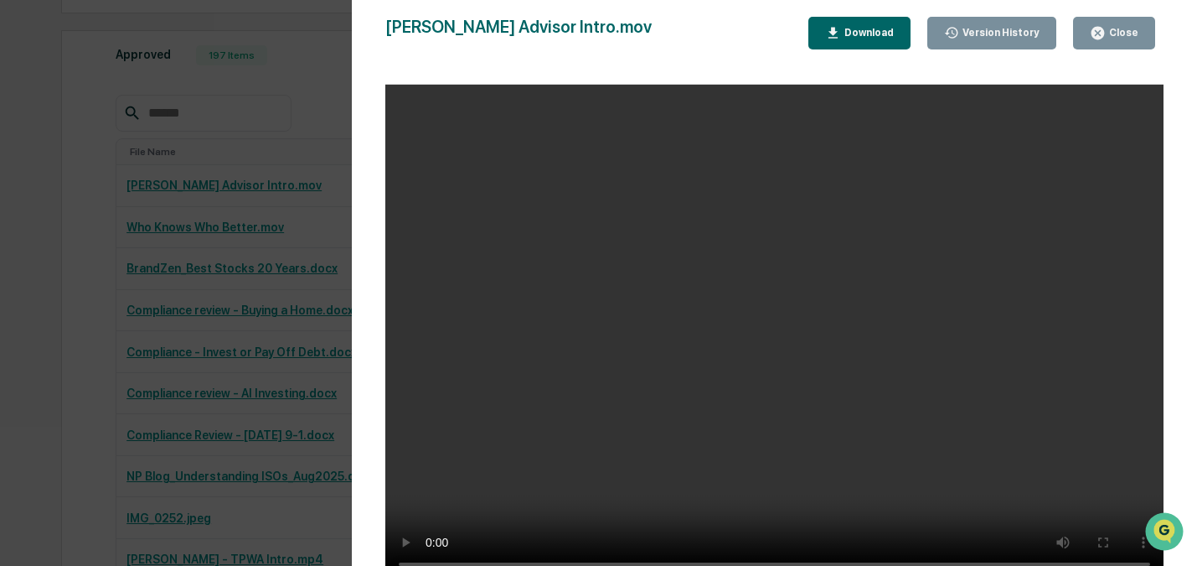
click at [741, 28] on div "[PERSON_NAME] Advisor Intro.mov Close Version History Download" at bounding box center [774, 33] width 778 height 33
click at [1116, 34] on div "Close" at bounding box center [1122, 33] width 33 height 12
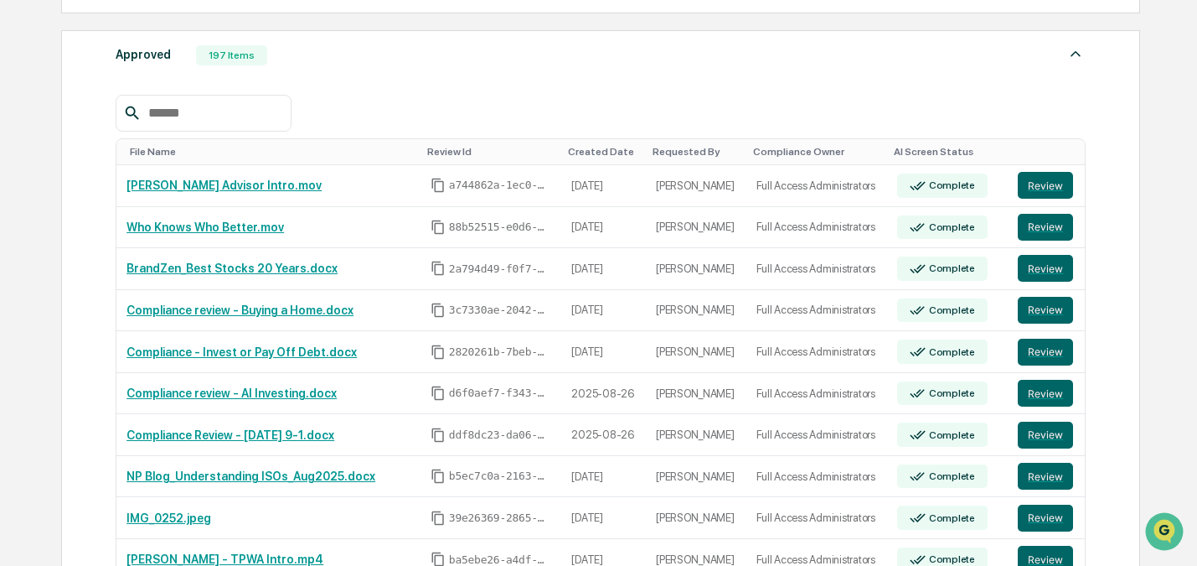
click at [1162, 204] on div "Home Reviews Content Review & Approval Content Review & Approval New Approval S…" at bounding box center [600, 366] width 1128 height 1771
click at [217, 232] on link "Who Knows Who Better.mov" at bounding box center [206, 226] width 158 height 13
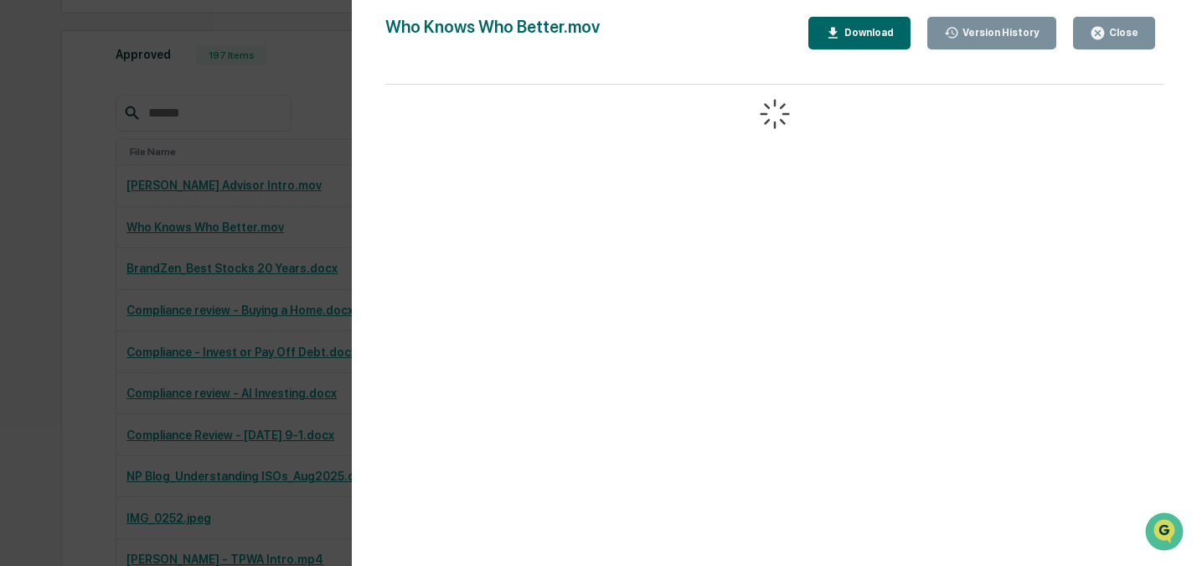
click at [629, 34] on div "Who Knows Who Better.mov Close Version History Download" at bounding box center [774, 33] width 778 height 33
click at [411, 32] on div "Who Knows Who Better.mov" at bounding box center [492, 33] width 214 height 33
click at [622, 26] on div "Who Knows Who Better.mov Close Version History Download" at bounding box center [774, 33] width 778 height 33
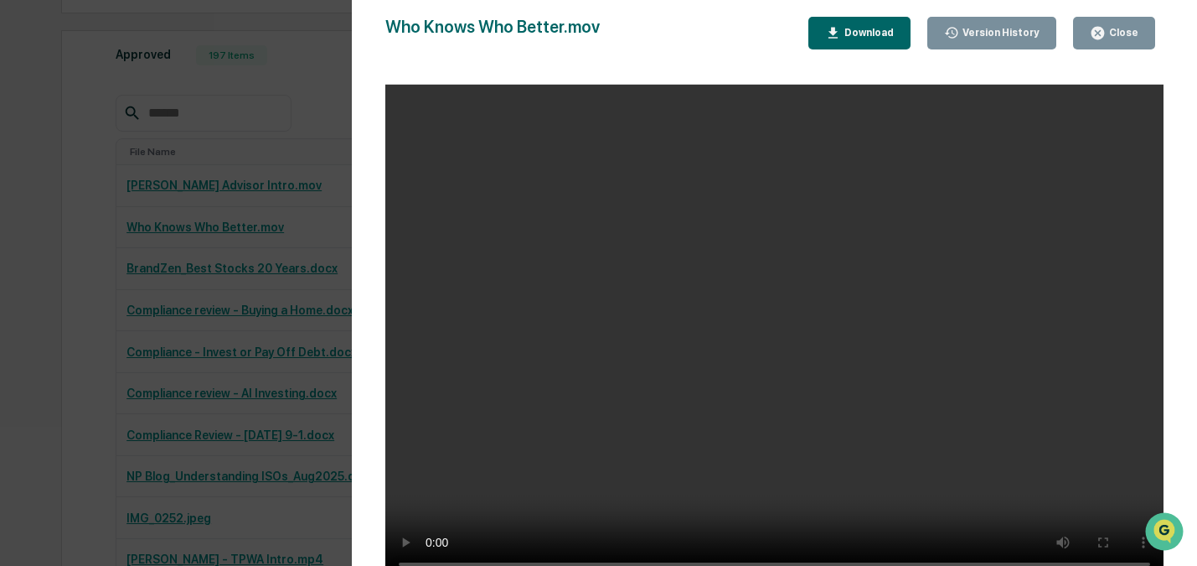
click at [712, 41] on div "Who Knows Who Better.mov Close Version History Download" at bounding box center [774, 33] width 778 height 33
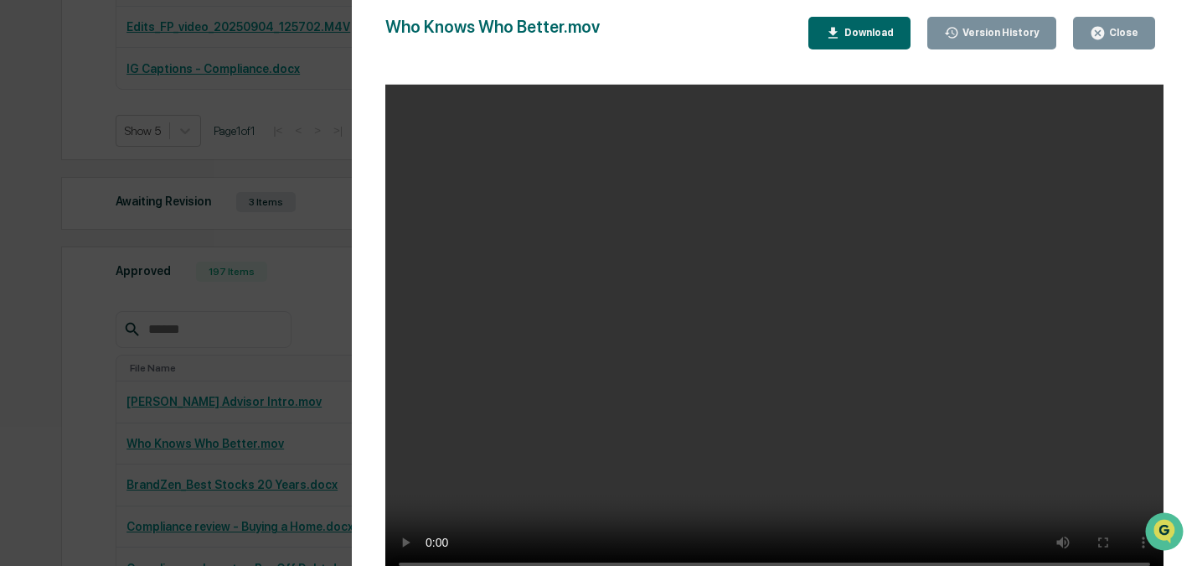
scroll to position [382, 0]
click at [1173, 80] on div "Version History [DATE] 06:14 PM [PERSON_NAME] Who Knows Who Better.mov Close Ve…" at bounding box center [774, 299] width 845 height 599
click at [1176, 132] on div "Version History [DATE] 06:14 PM [PERSON_NAME] Who Knows Who Better.mov Close Ve…" at bounding box center [774, 299] width 845 height 599
click at [1110, 33] on div "Close" at bounding box center [1122, 33] width 33 height 12
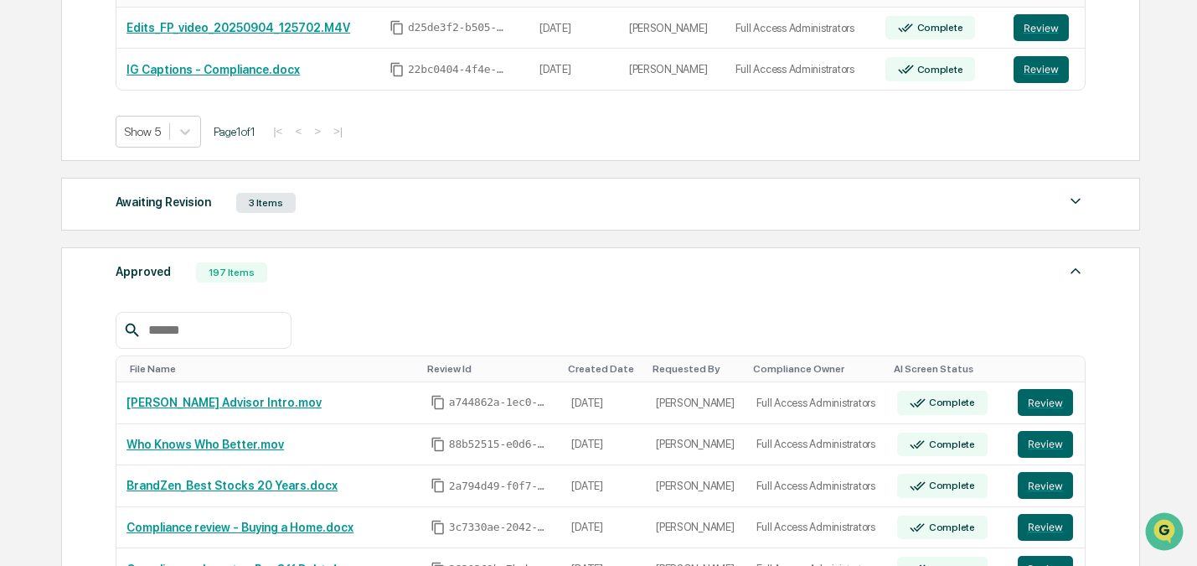
click at [1168, 209] on div "Calendar Manage Tasks Reviews Approval Management Company People, Data, Setting…" at bounding box center [598, 543] width 1197 height 1851
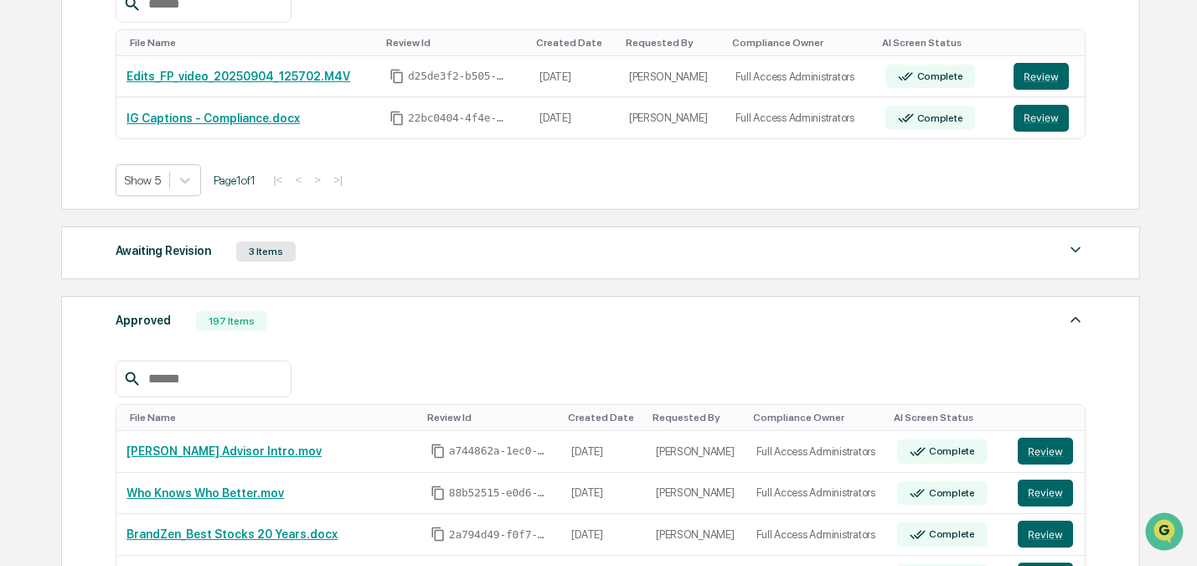
scroll to position [0, 0]
